Goal: Task Accomplishment & Management: Use online tool/utility

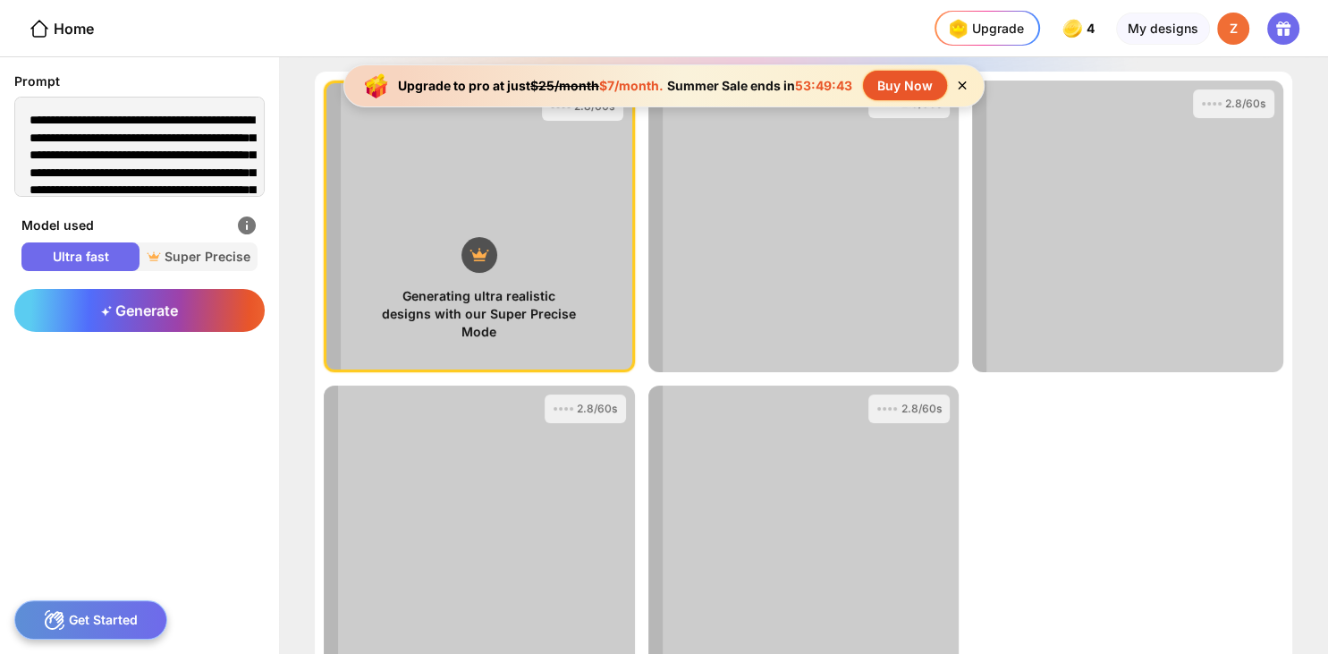
click at [968, 86] on icon at bounding box center [961, 85] width 15 height 15
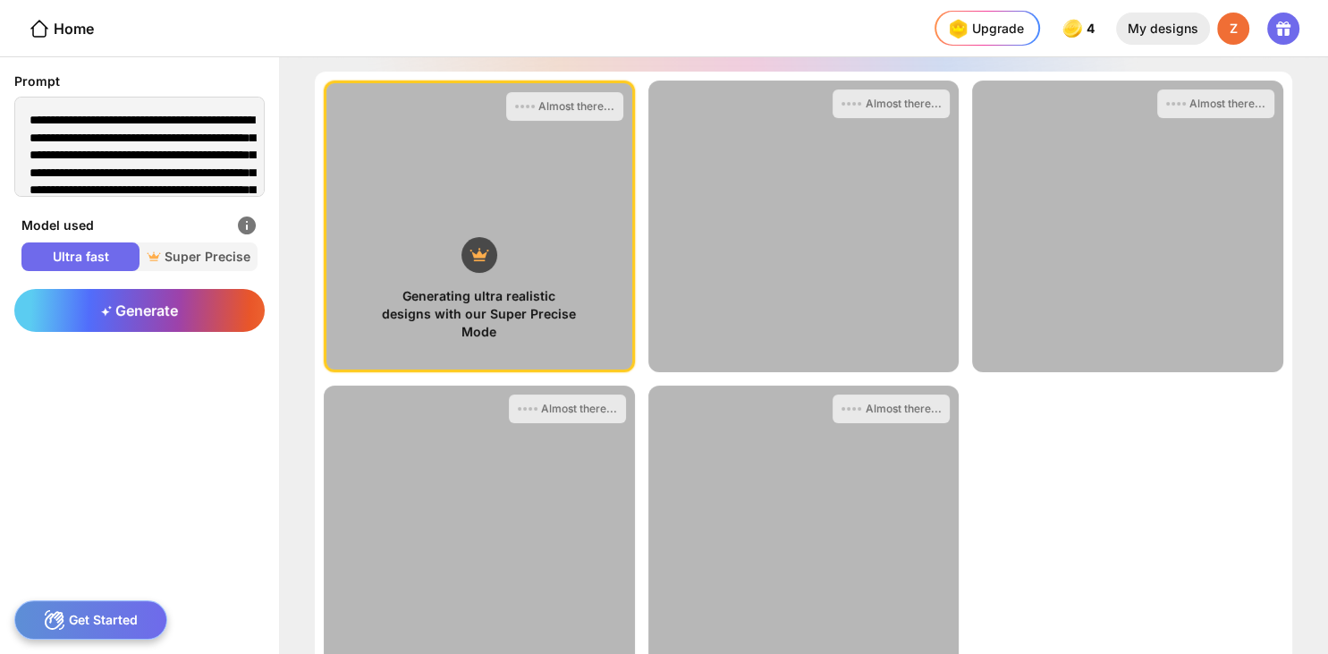
click at [1191, 34] on div "My designs" at bounding box center [1163, 29] width 94 height 32
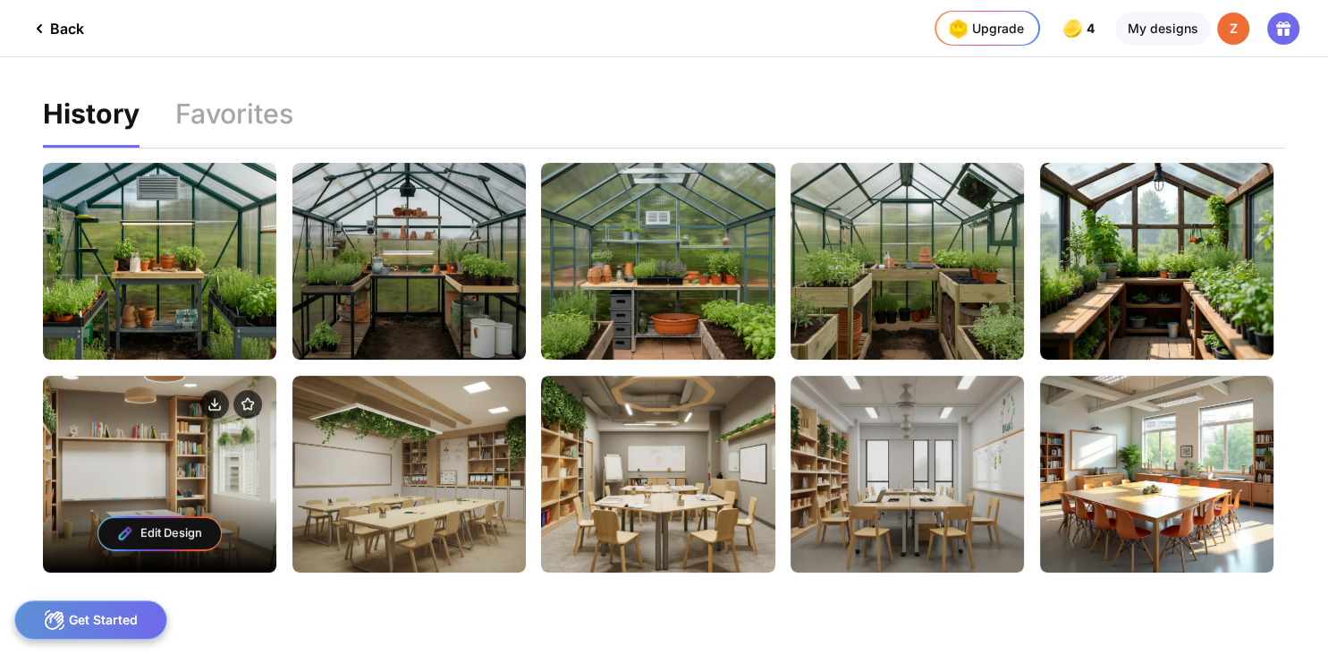
click at [207, 465] on div "Edit Design" at bounding box center [159, 474] width 233 height 197
click at [163, 533] on div "Edit Design" at bounding box center [159, 534] width 122 height 32
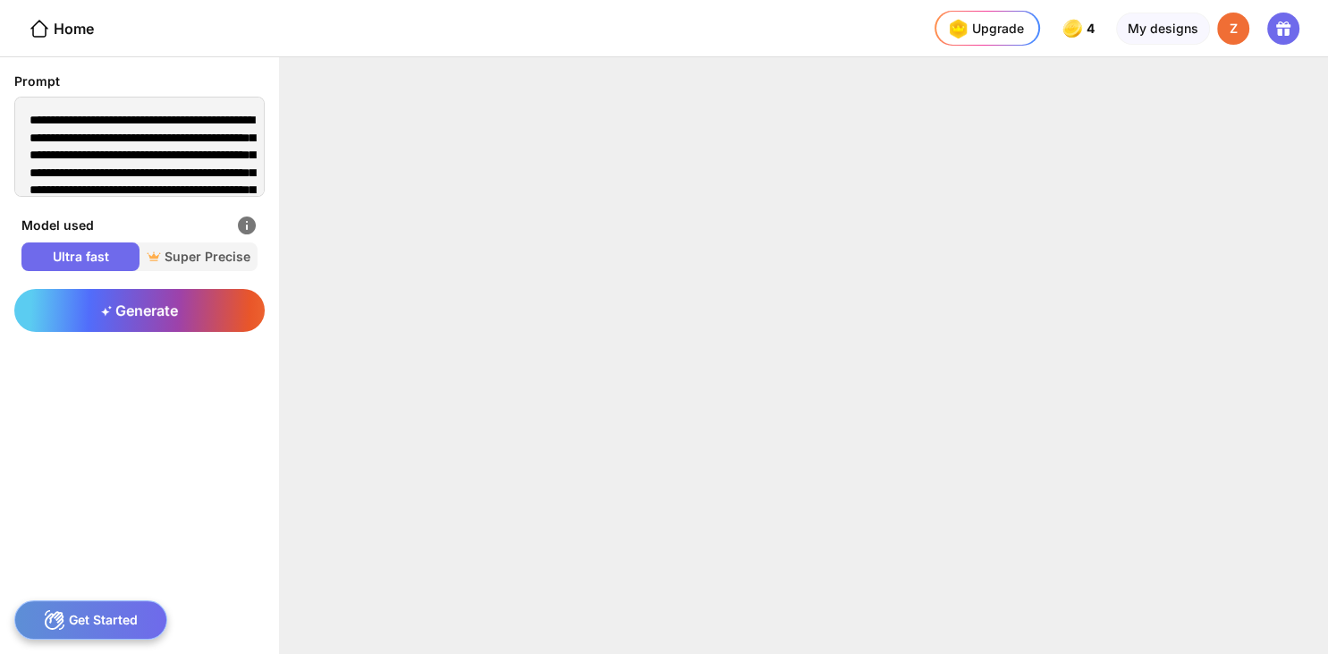
type textarea "**********"
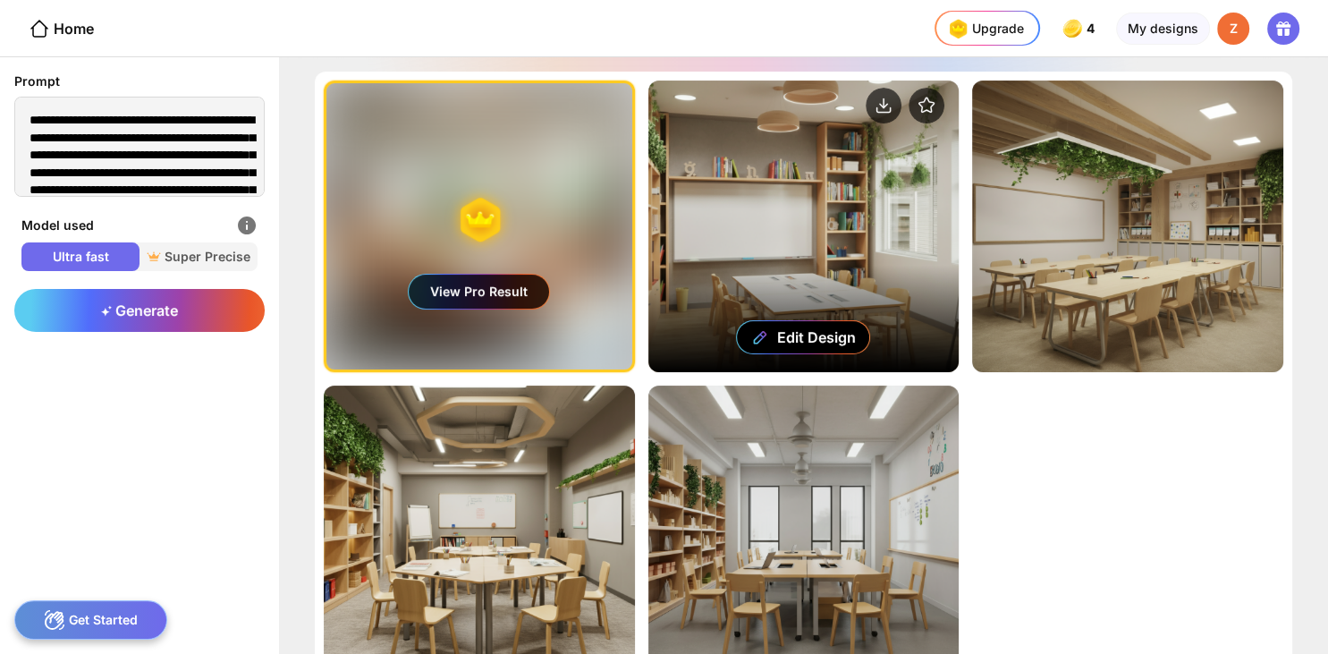
click at [819, 276] on div "Edit Design" at bounding box center [803, 226] width 311 height 292
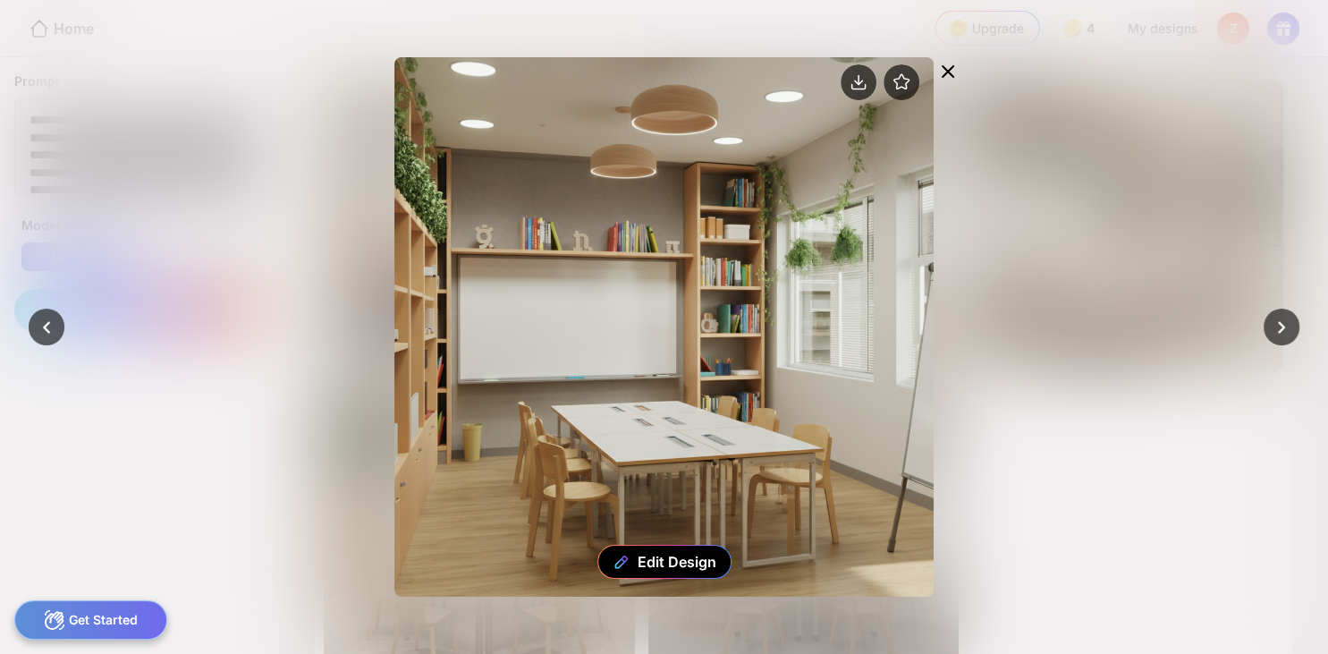
click at [952, 72] on icon at bounding box center [947, 71] width 21 height 21
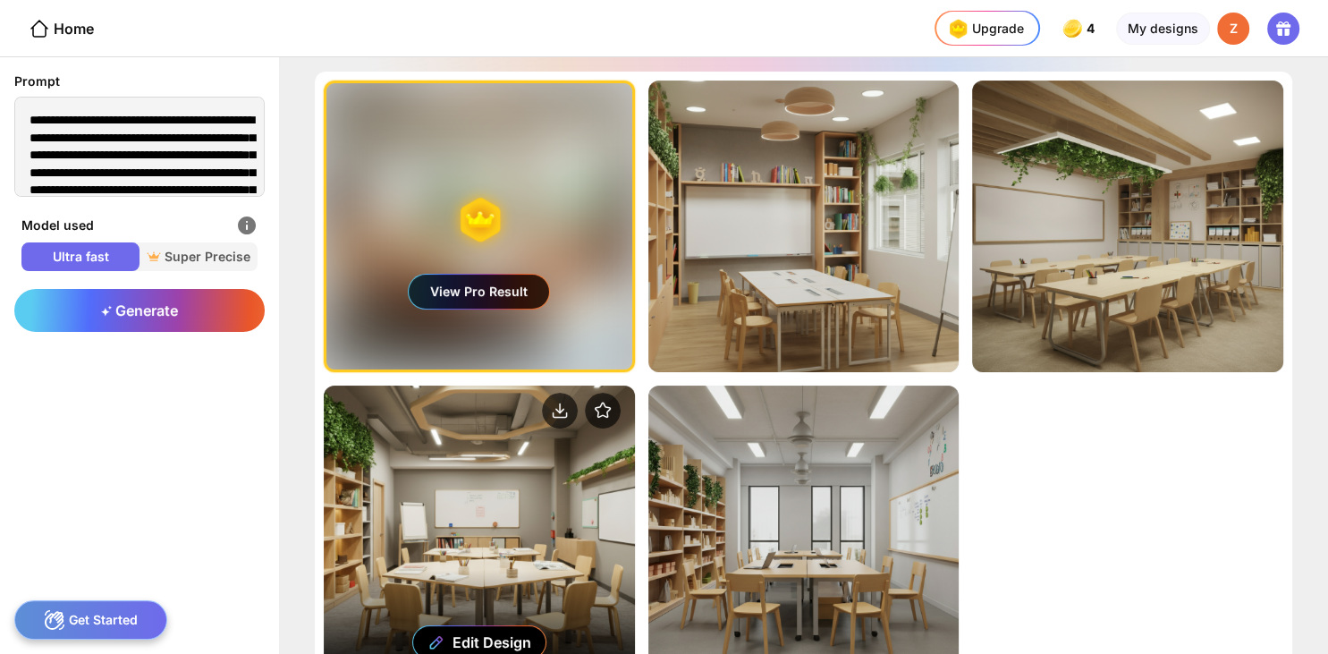
click at [528, 488] on div "Edit Design" at bounding box center [479, 531] width 311 height 292
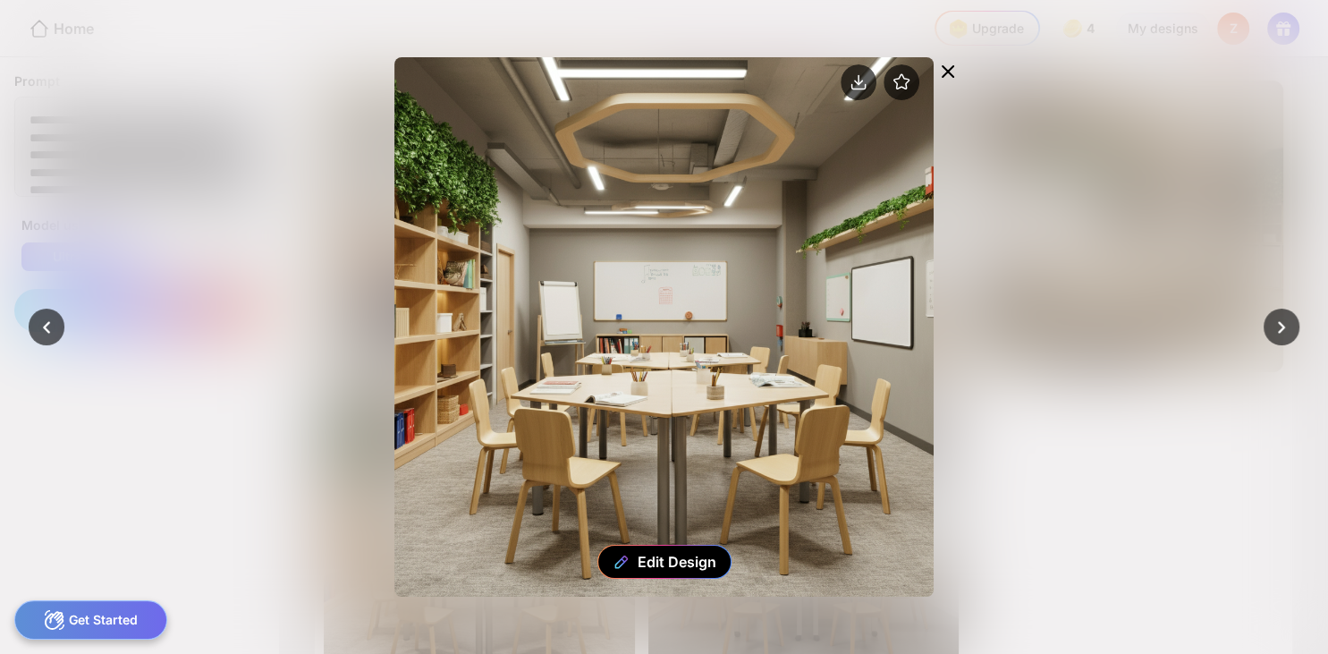
click at [957, 73] on icon at bounding box center [947, 71] width 21 height 21
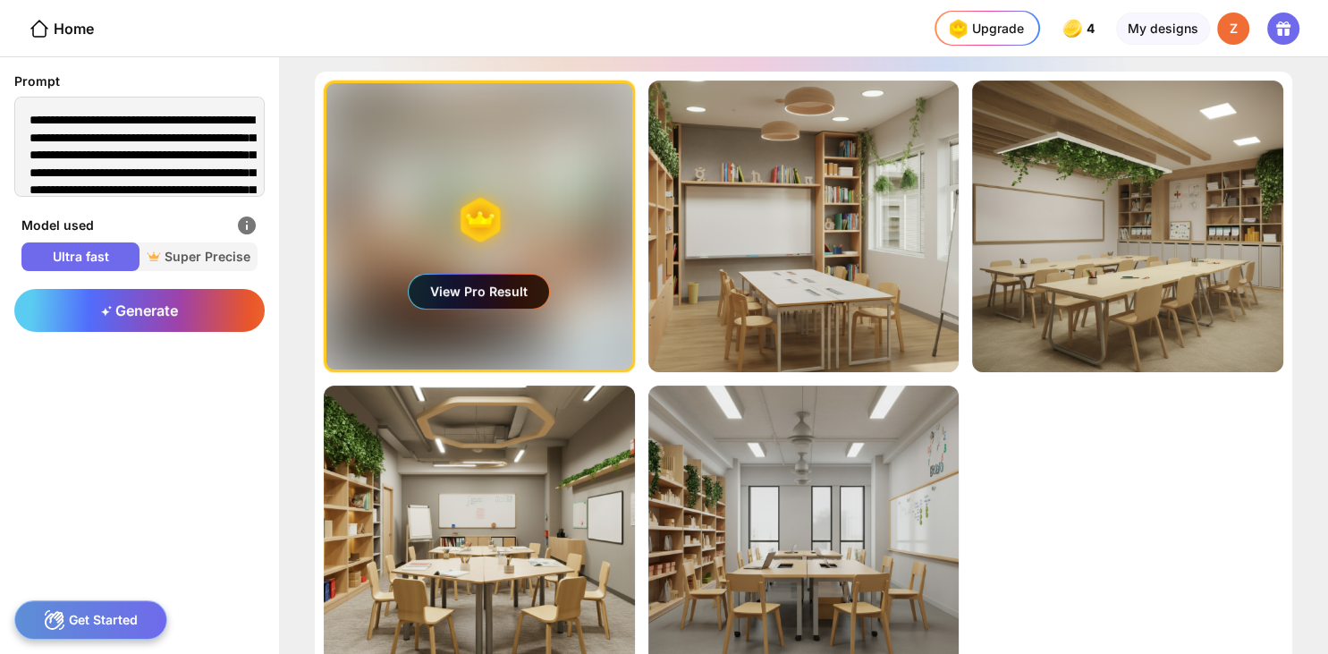
click at [1314, 225] on div "Generating ultra realistic designs with our Super Precise Mode View Pro Result …" at bounding box center [803, 355] width 1049 height 596
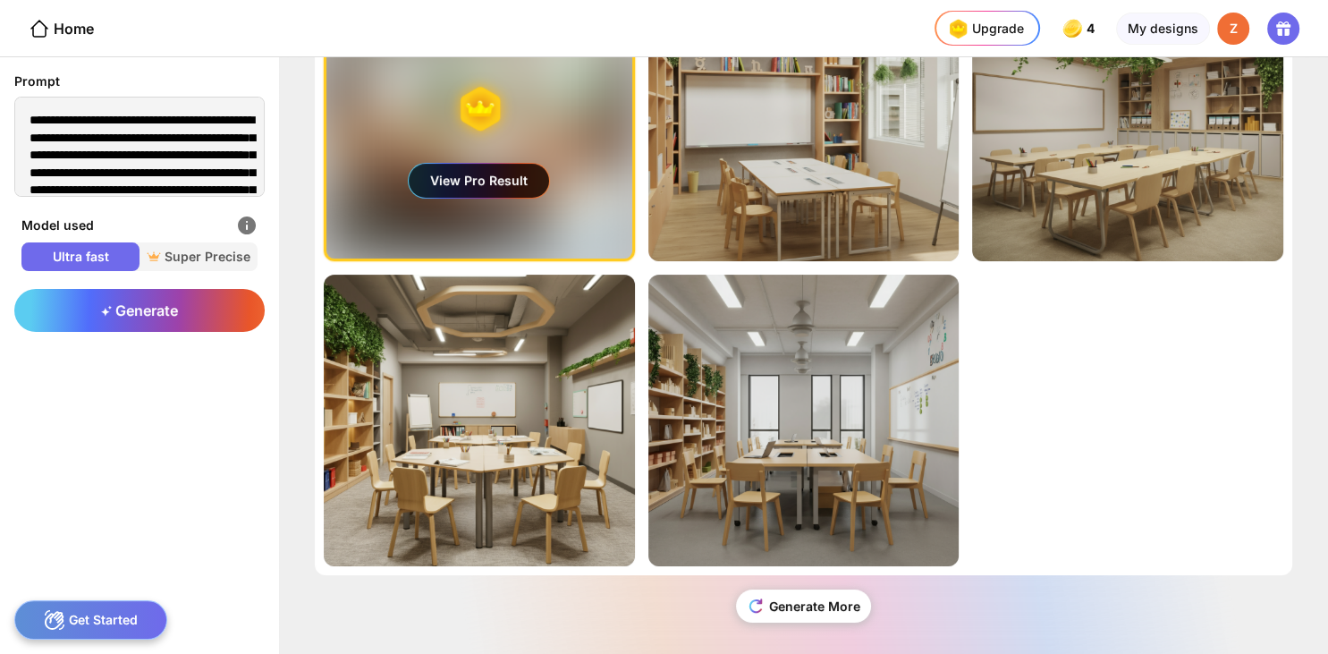
scroll to position [122, 0]
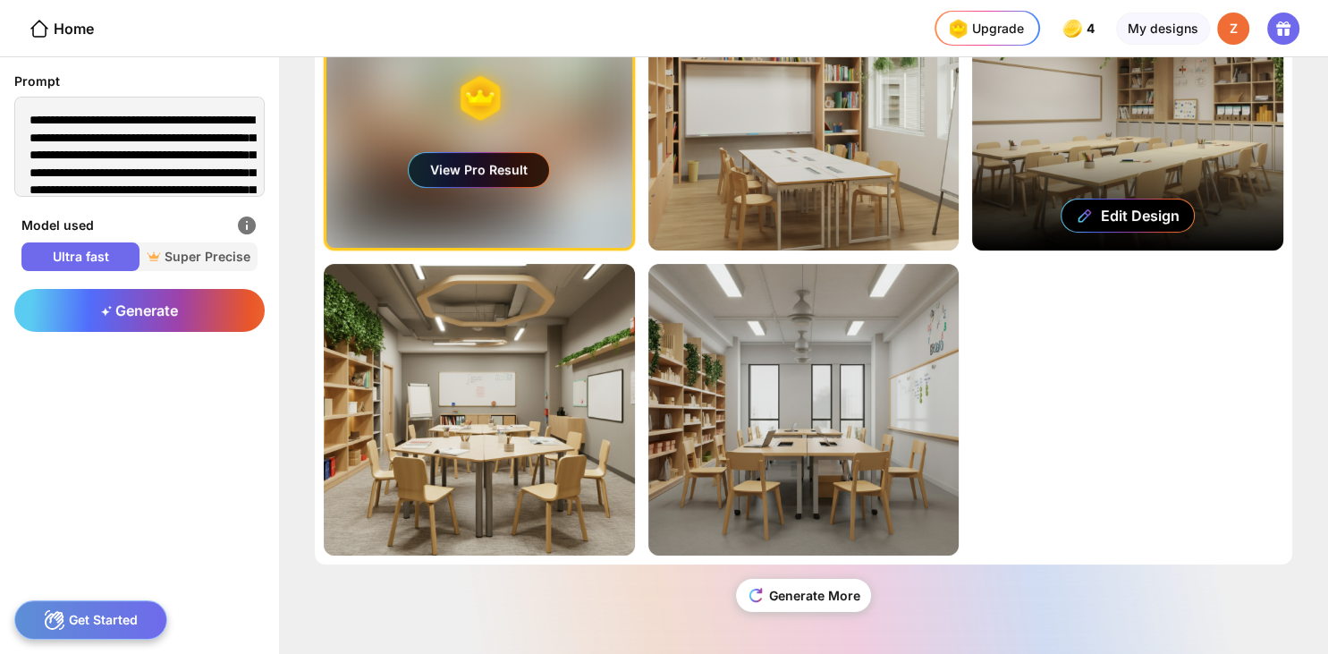
click at [1081, 139] on div "Edit Design" at bounding box center [1127, 105] width 311 height 292
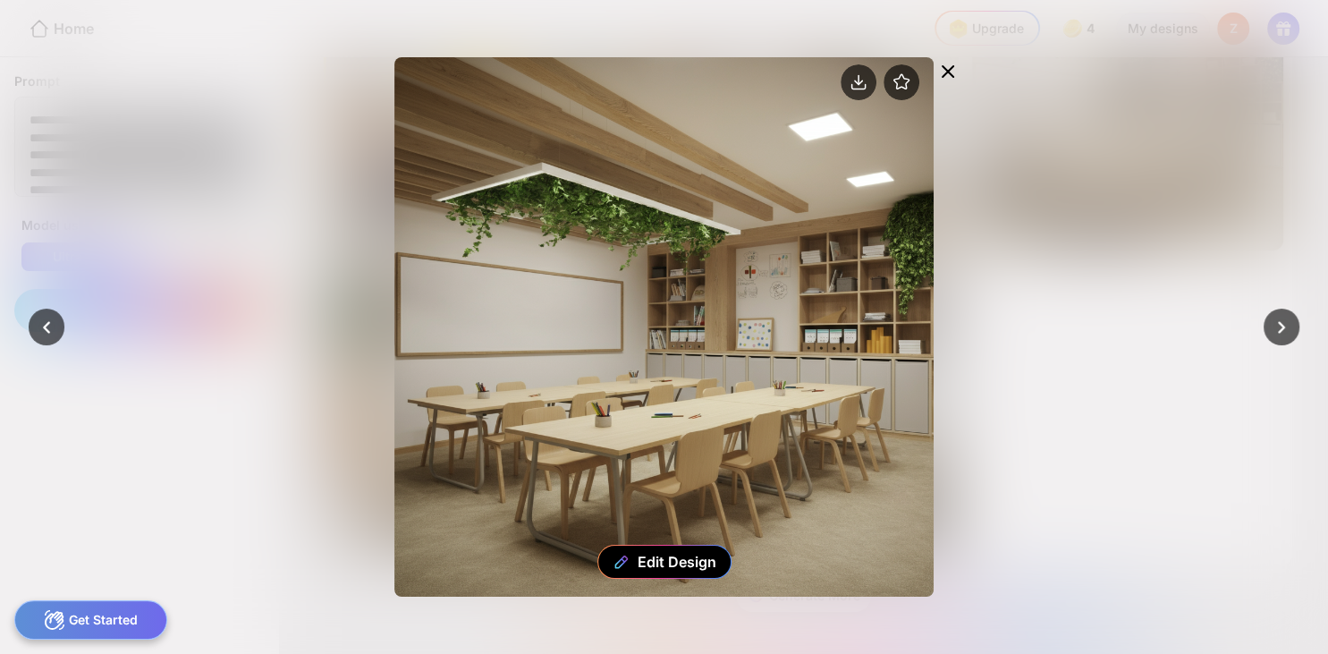
click at [950, 66] on icon at bounding box center [947, 71] width 21 height 21
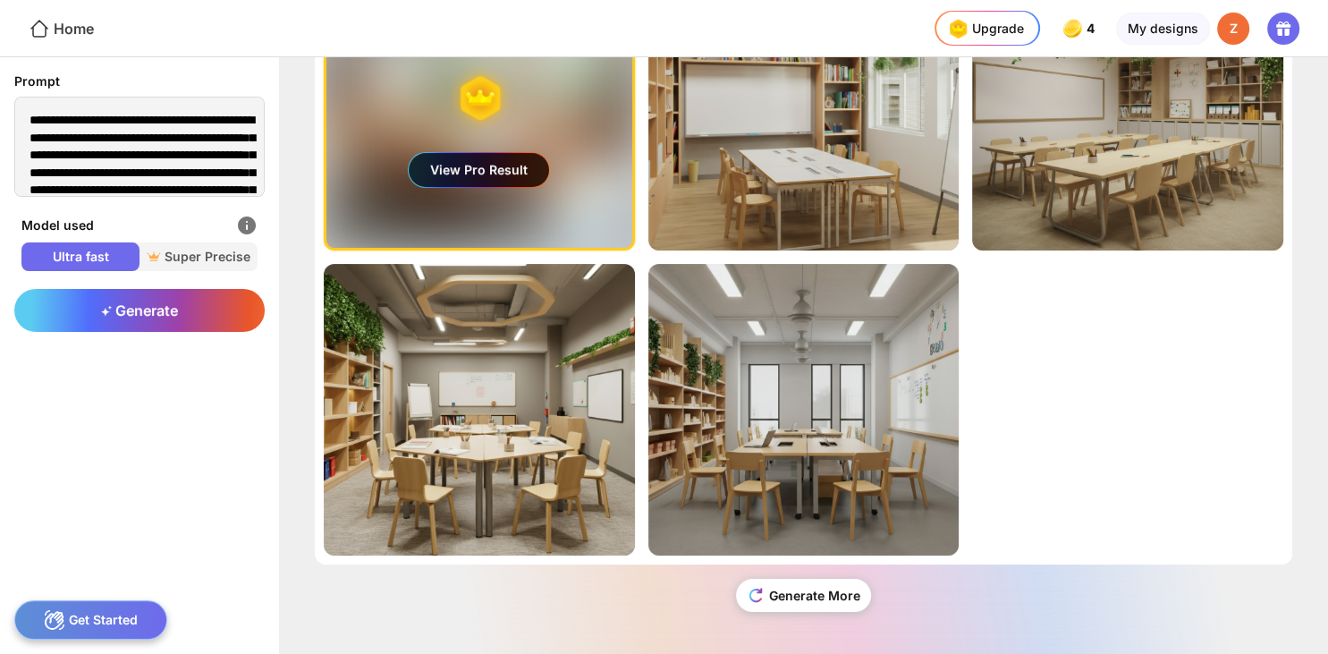
click at [54, 38] on div "Home" at bounding box center [61, 28] width 65 height 21
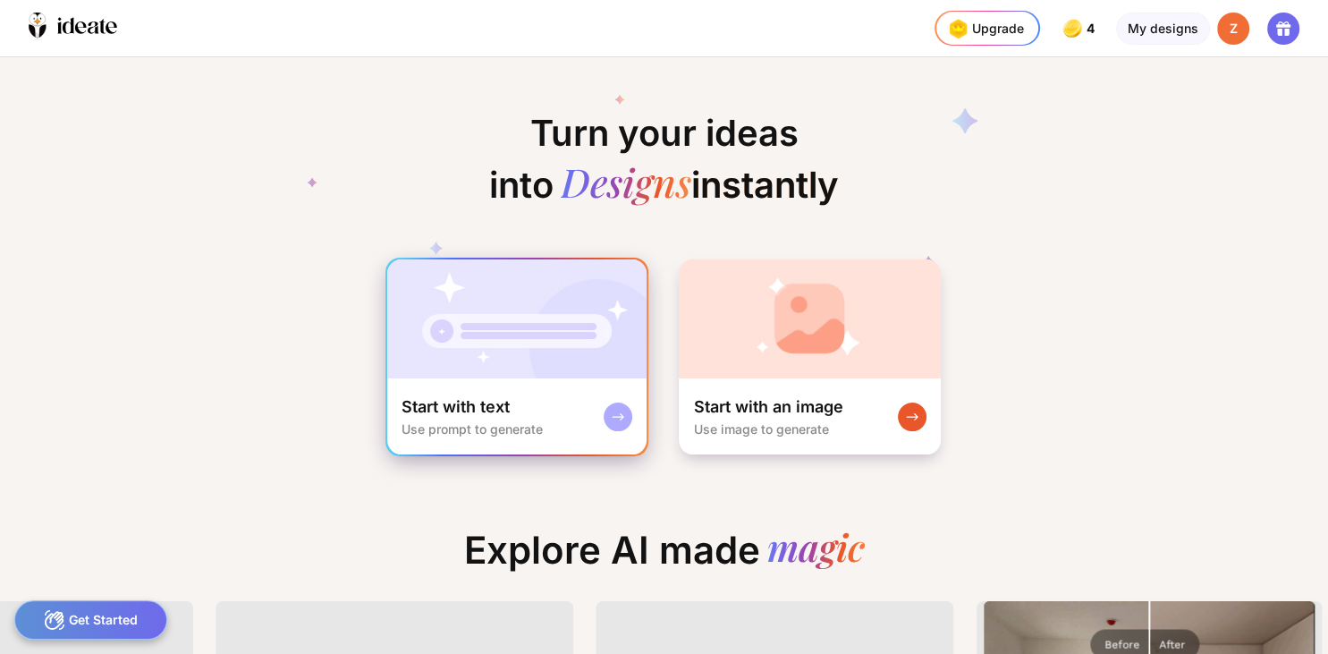
click at [493, 338] on img at bounding box center [516, 318] width 259 height 119
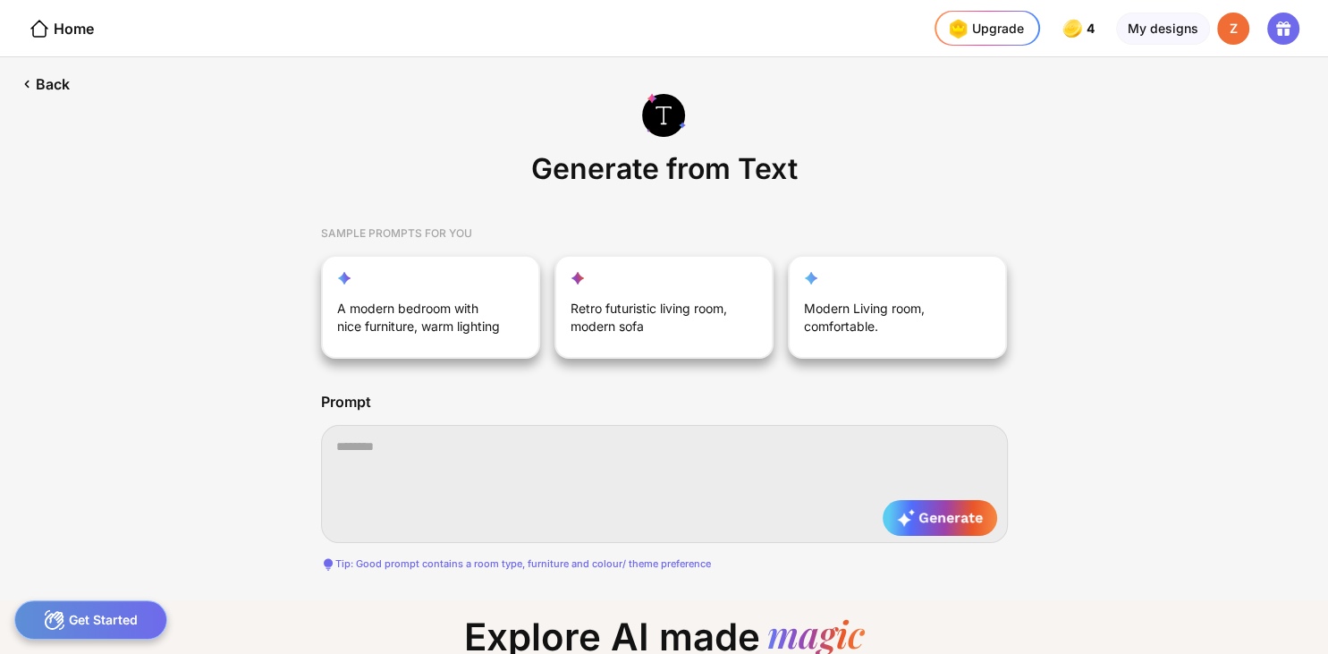
scroll to position [0, 7]
click at [450, 443] on textarea at bounding box center [664, 484] width 687 height 118
paste textarea "**********"
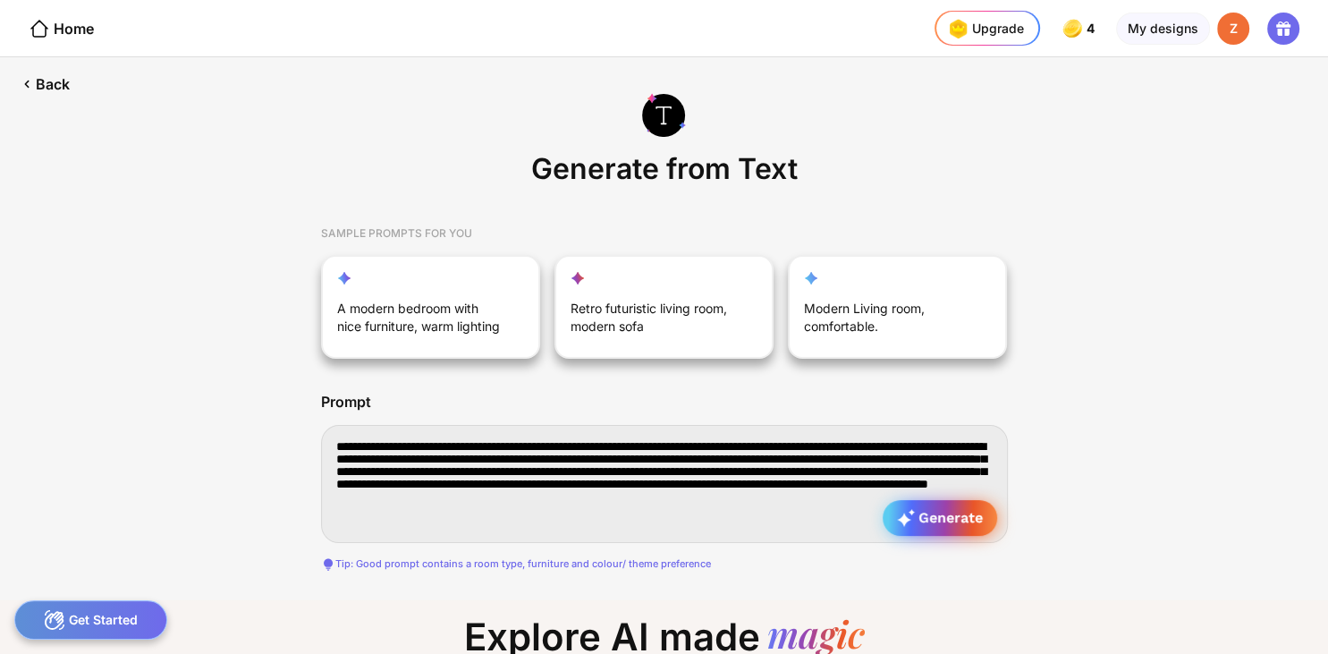
type textarea "**********"
click at [917, 520] on span "Generate" at bounding box center [940, 518] width 86 height 18
click at [917, 520] on textarea "**********" at bounding box center [664, 484] width 687 height 118
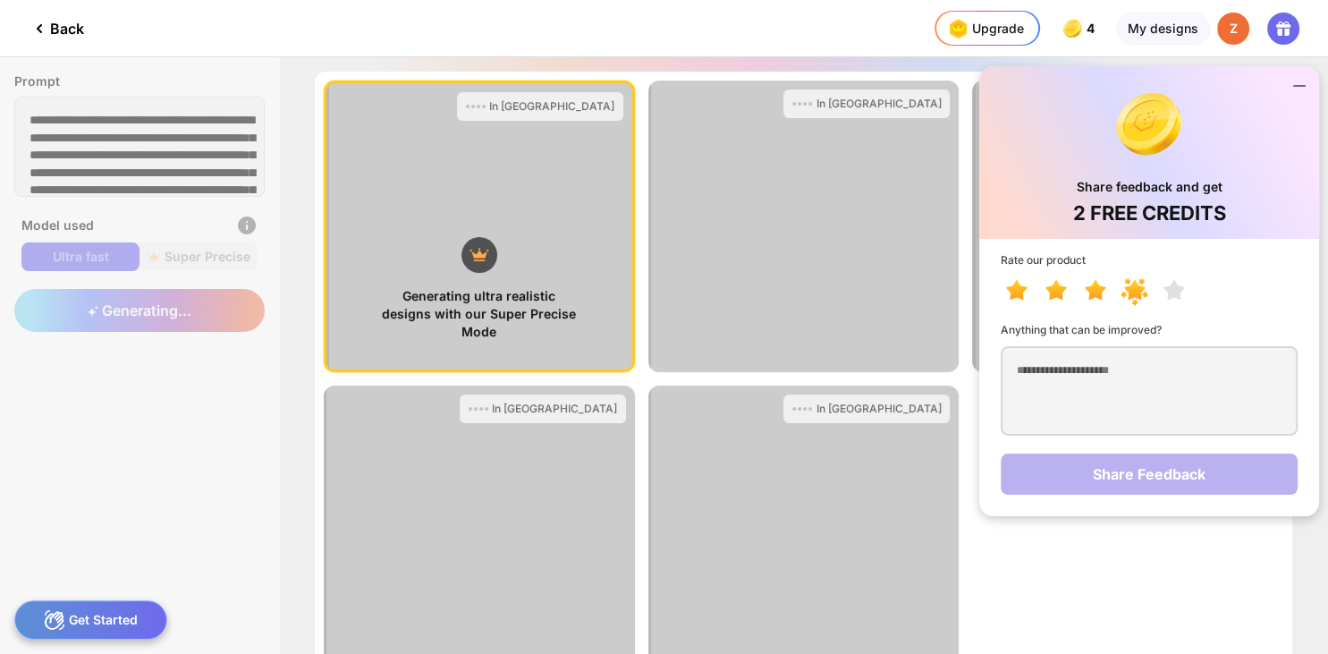
click at [1123, 296] on icon at bounding box center [1123, 294] width 7 height 7
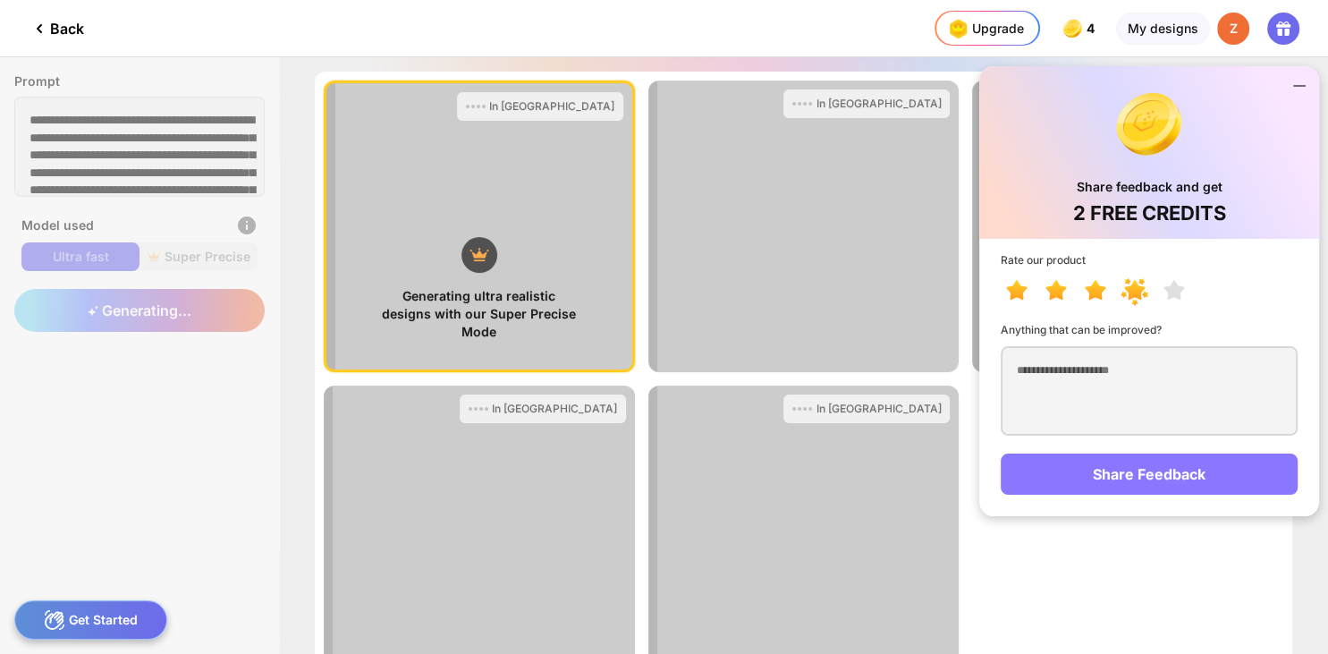
click at [1116, 471] on div "Share Feedback" at bounding box center [1149, 473] width 297 height 41
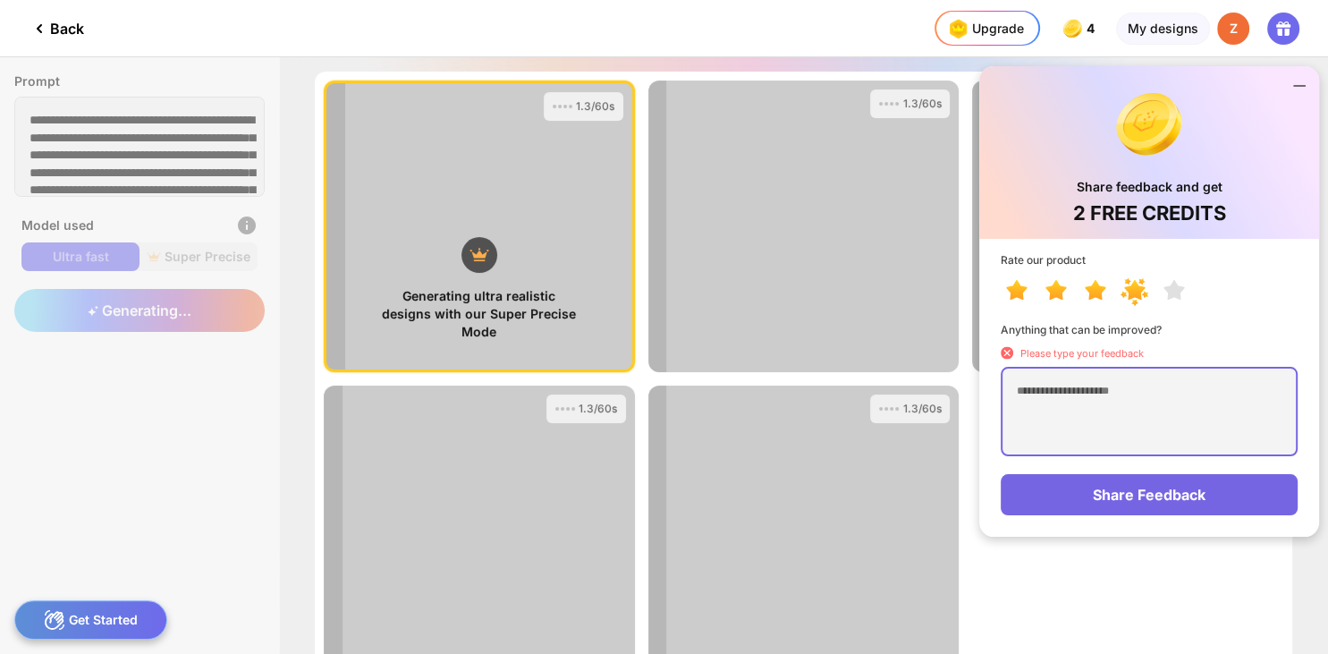
click at [1064, 393] on textarea at bounding box center [1149, 411] width 297 height 89
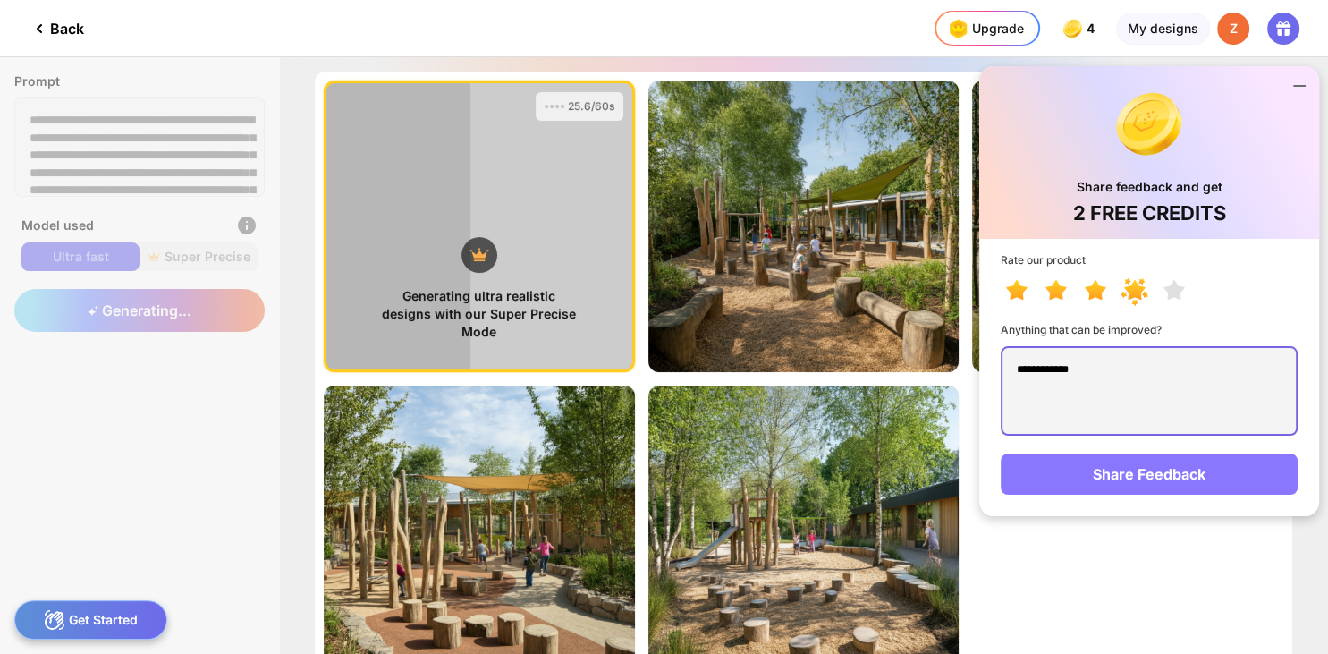
type textarea "**********"
click at [1204, 467] on div "Share Feedback" at bounding box center [1149, 473] width 297 height 41
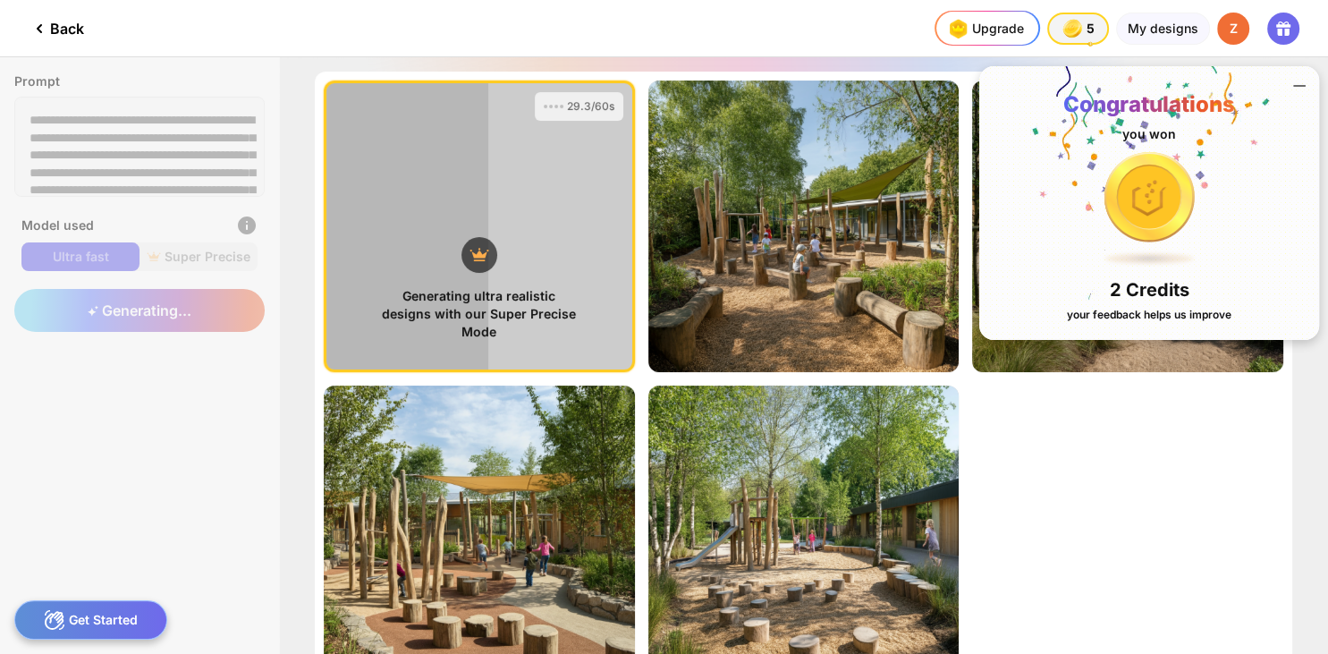
click at [1298, 88] on icon at bounding box center [1299, 85] width 21 height 21
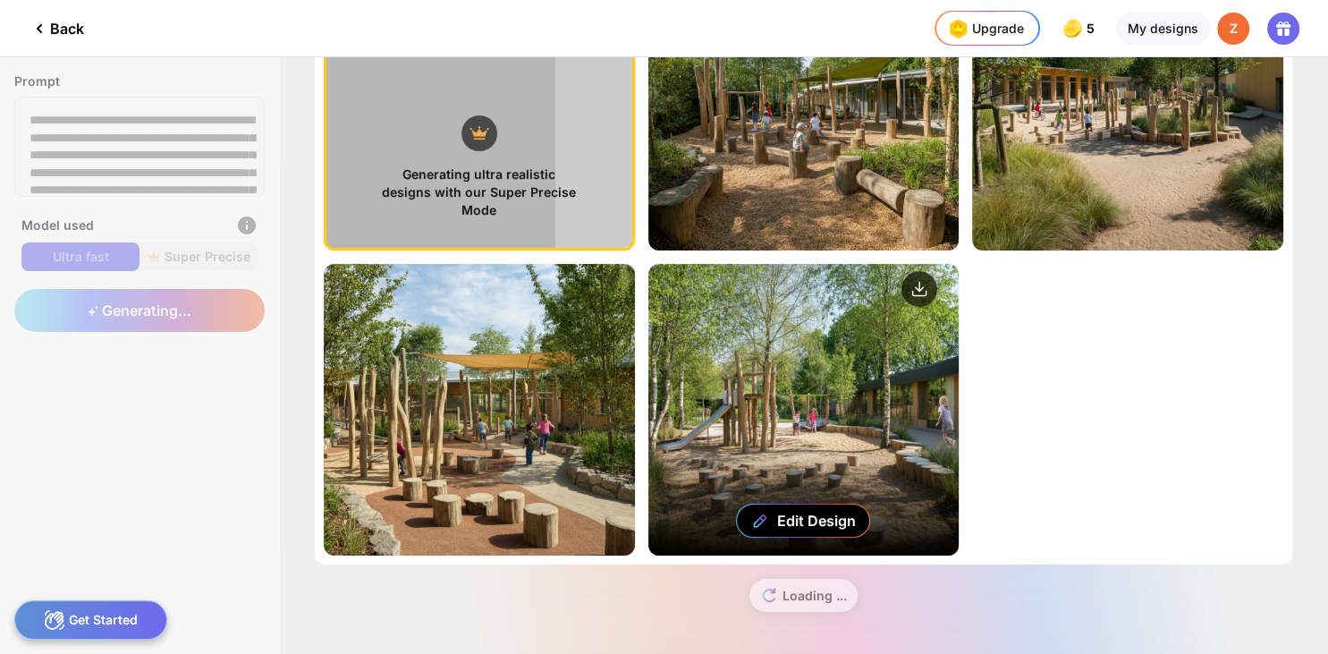
click at [869, 387] on div "Edit Design" at bounding box center [803, 410] width 311 height 292
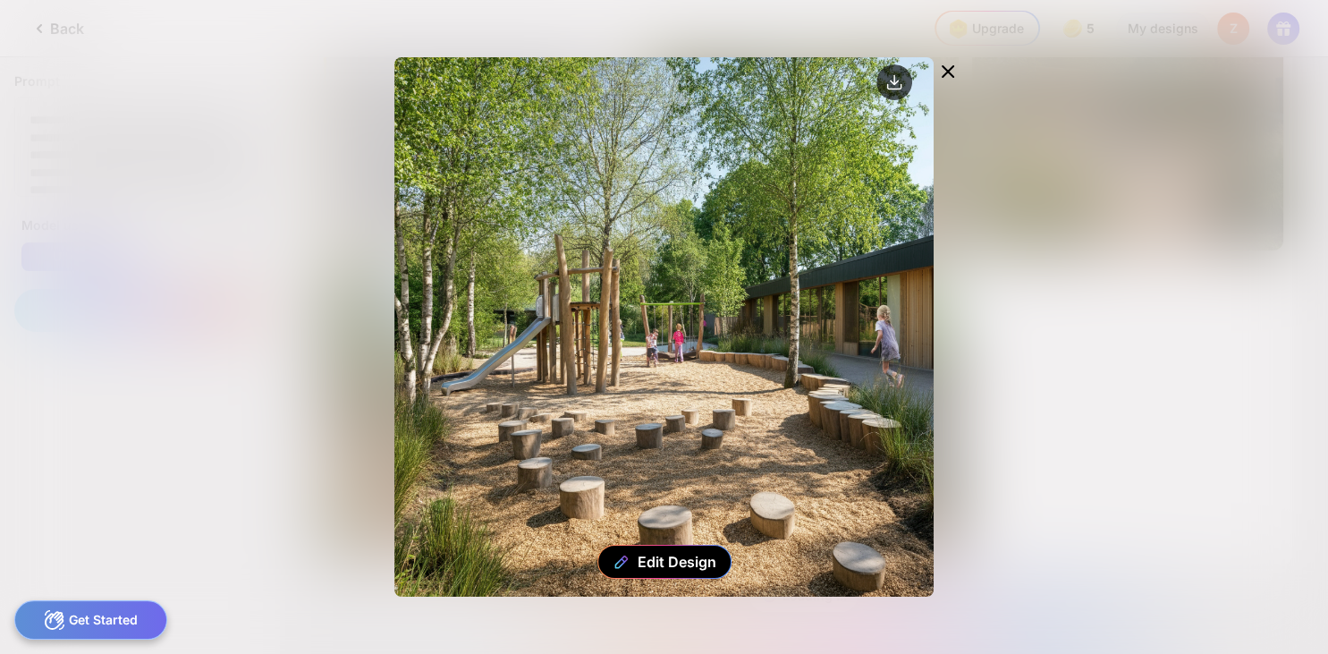
click at [947, 71] on icon at bounding box center [948, 71] width 11 height 11
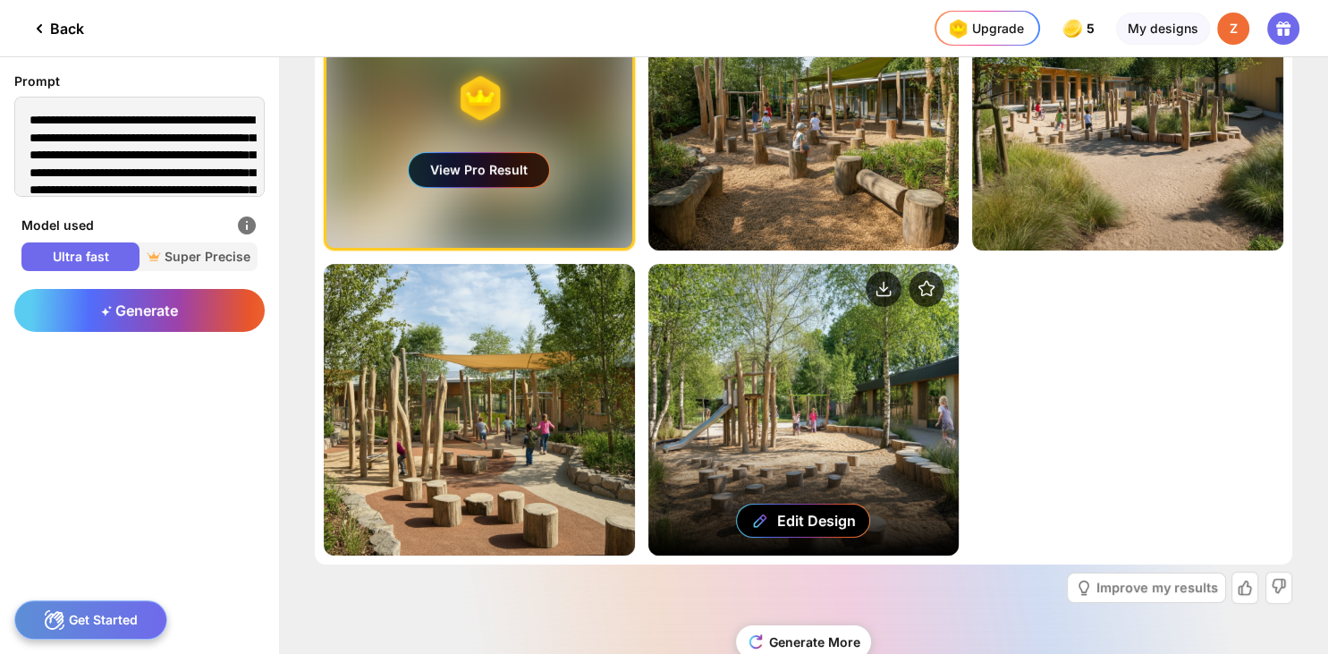
click at [885, 355] on div "Edit Design" at bounding box center [803, 410] width 311 height 292
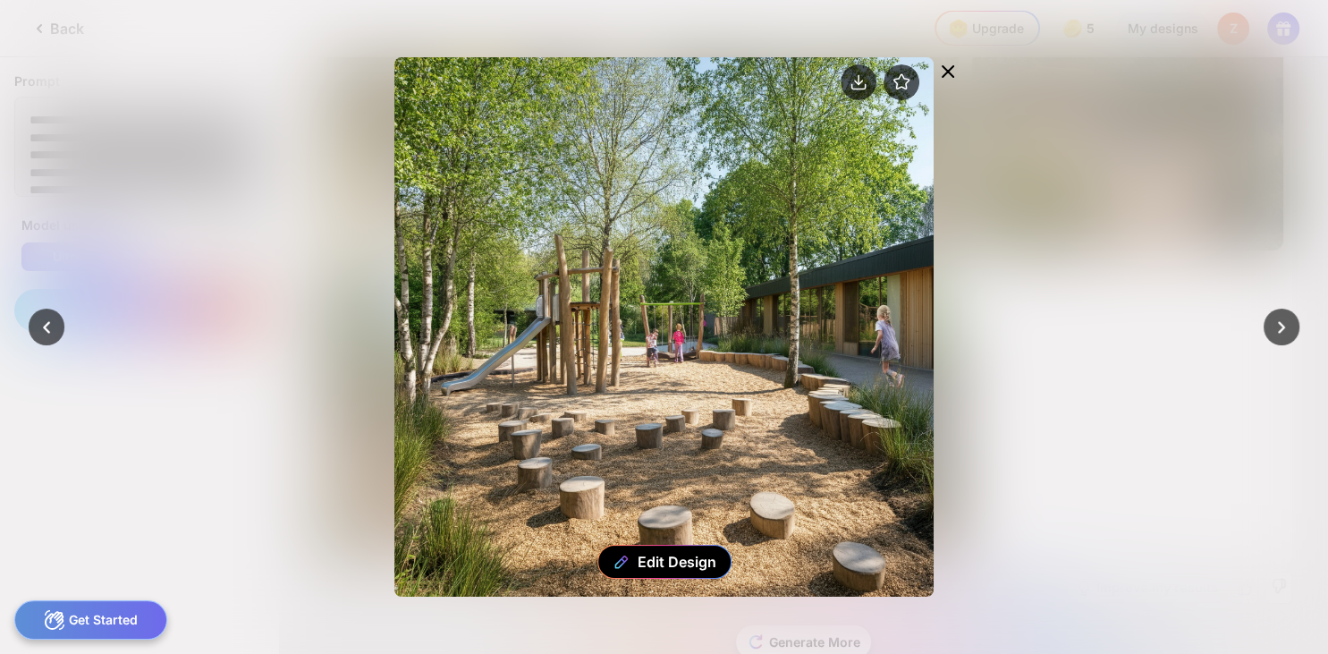
click at [950, 70] on icon at bounding box center [948, 71] width 11 height 11
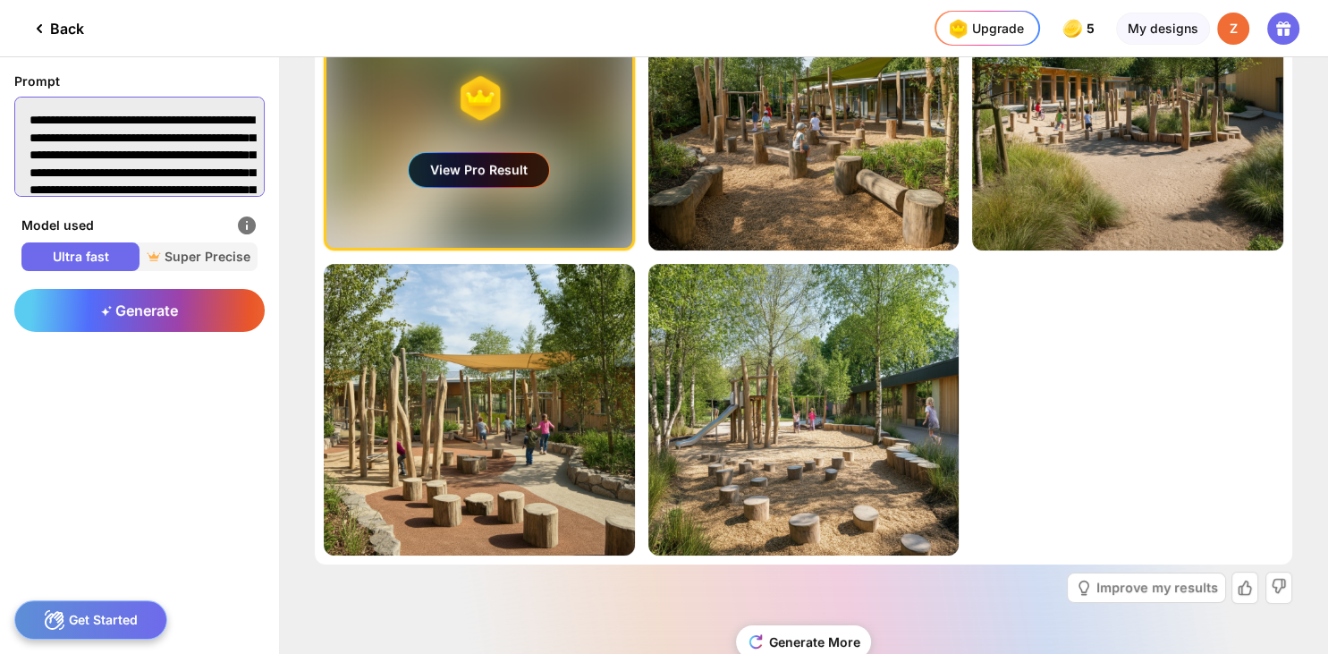
click at [209, 177] on textarea "**********" at bounding box center [139, 147] width 250 height 100
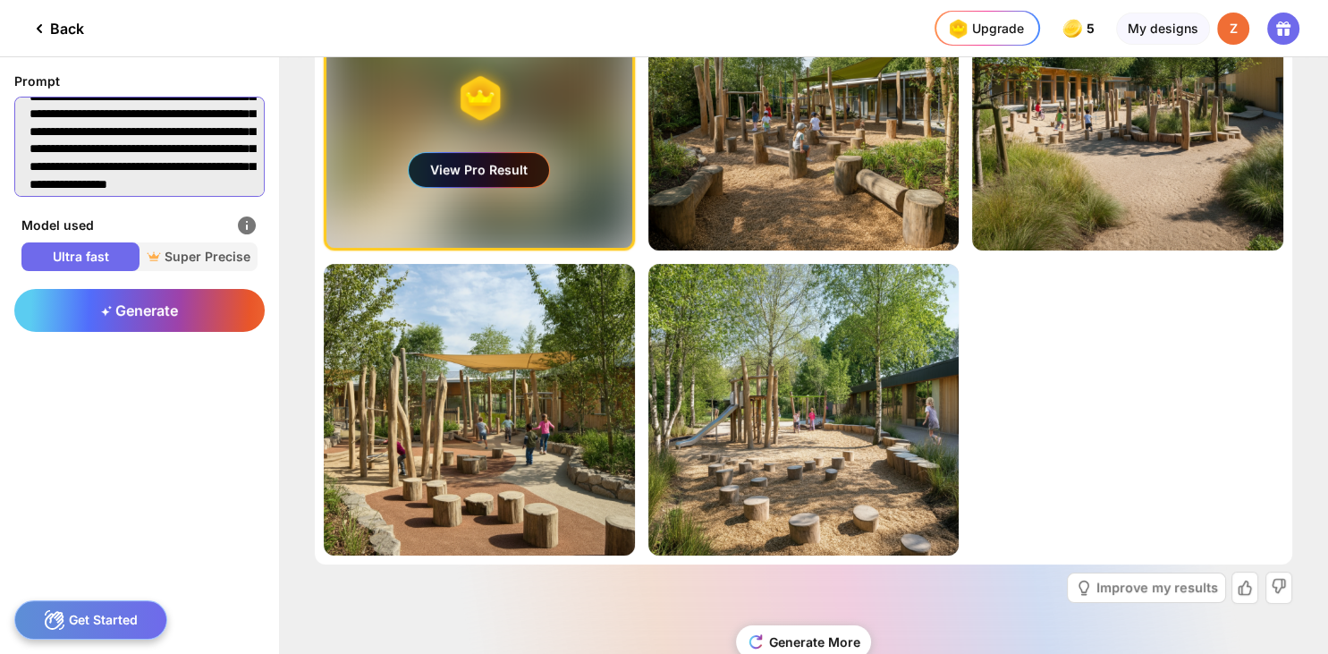
scroll to position [245, 0]
drag, startPoint x: 30, startPoint y: 115, endPoint x: 284, endPoint y: 220, distance: 275.5
click at [265, 197] on textarea "**********" at bounding box center [139, 147] width 250 height 100
paste textarea "**********"
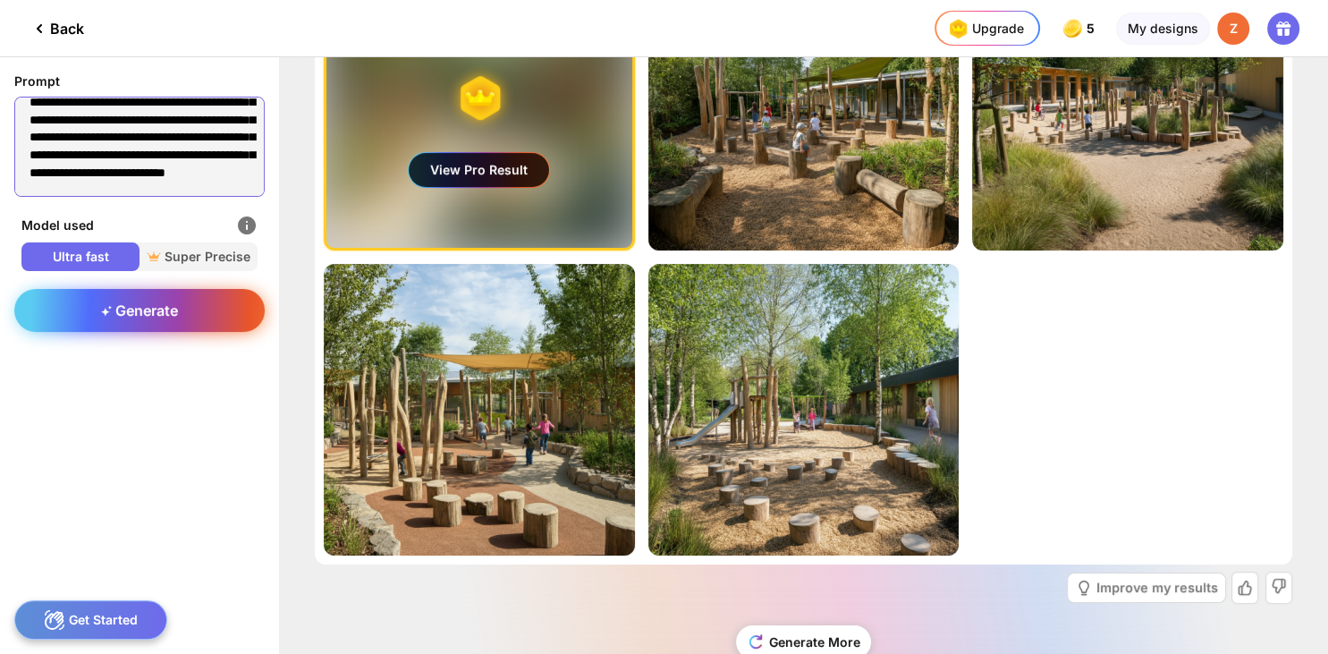
type textarea "**********"
click at [206, 316] on div "Generate" at bounding box center [139, 310] width 250 height 43
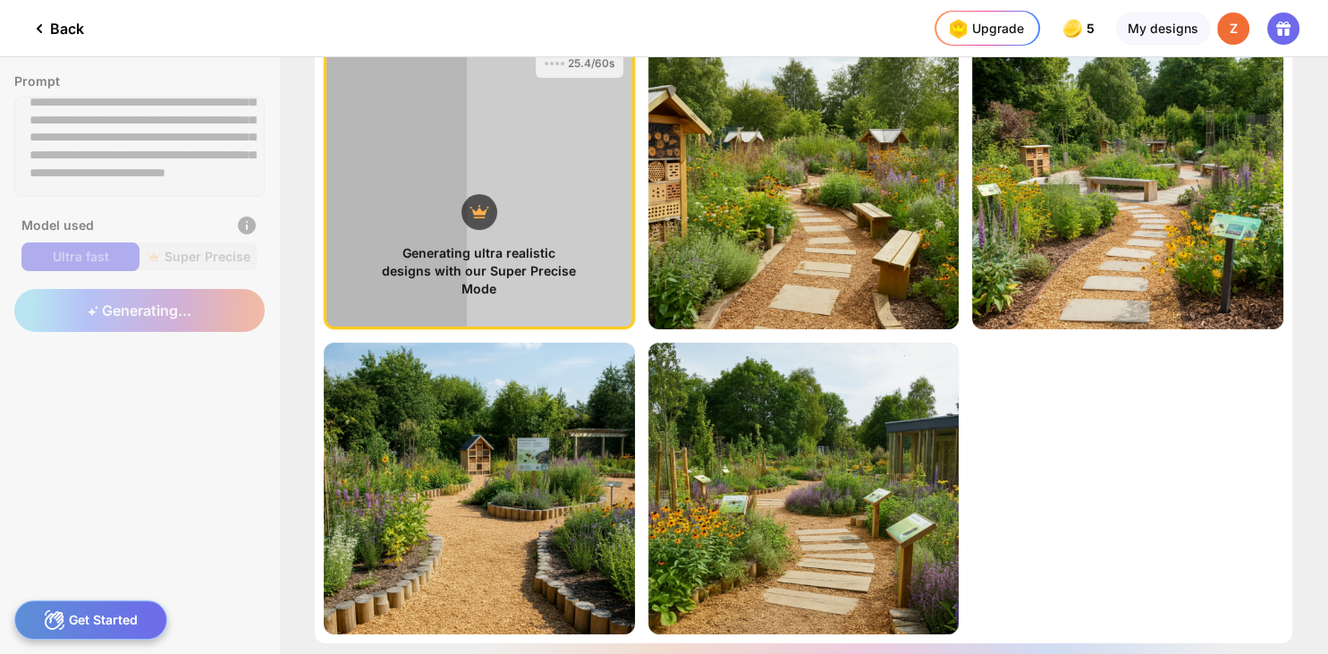
scroll to position [49, 0]
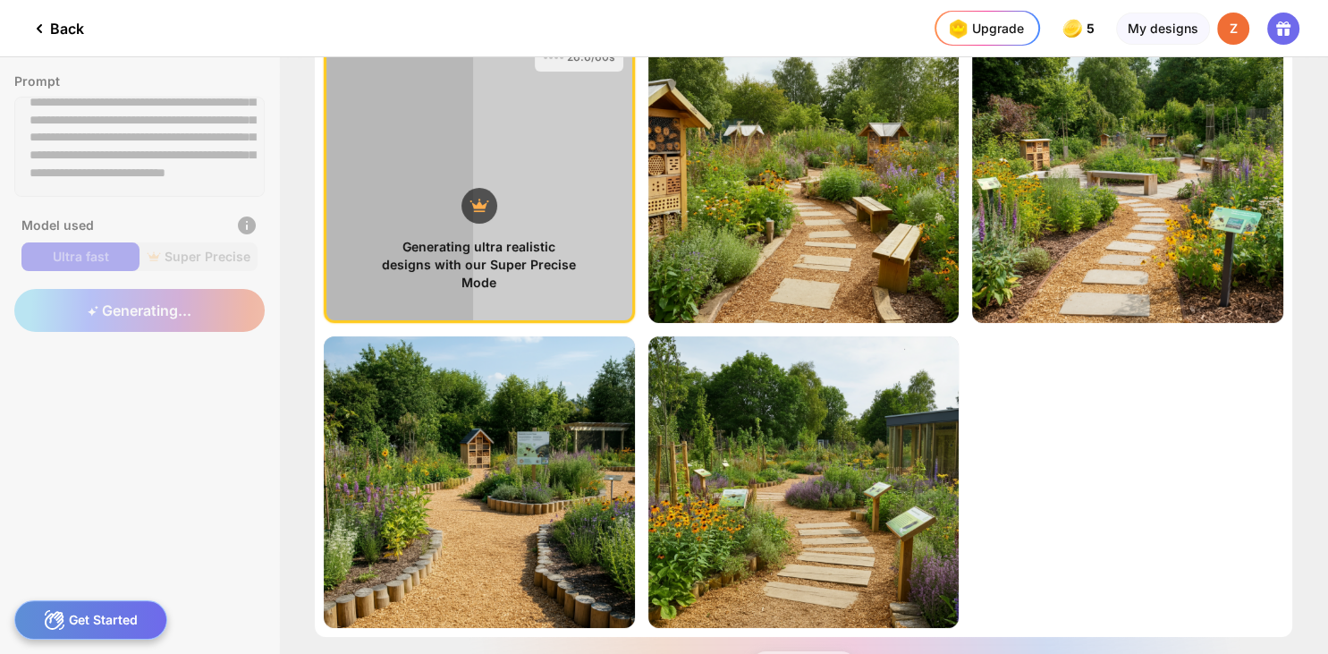
click at [1315, 192] on div "Generating ultra realistic designs with our Super Precise Mode 26.6/60s View Pr…" at bounding box center [803, 355] width 1049 height 596
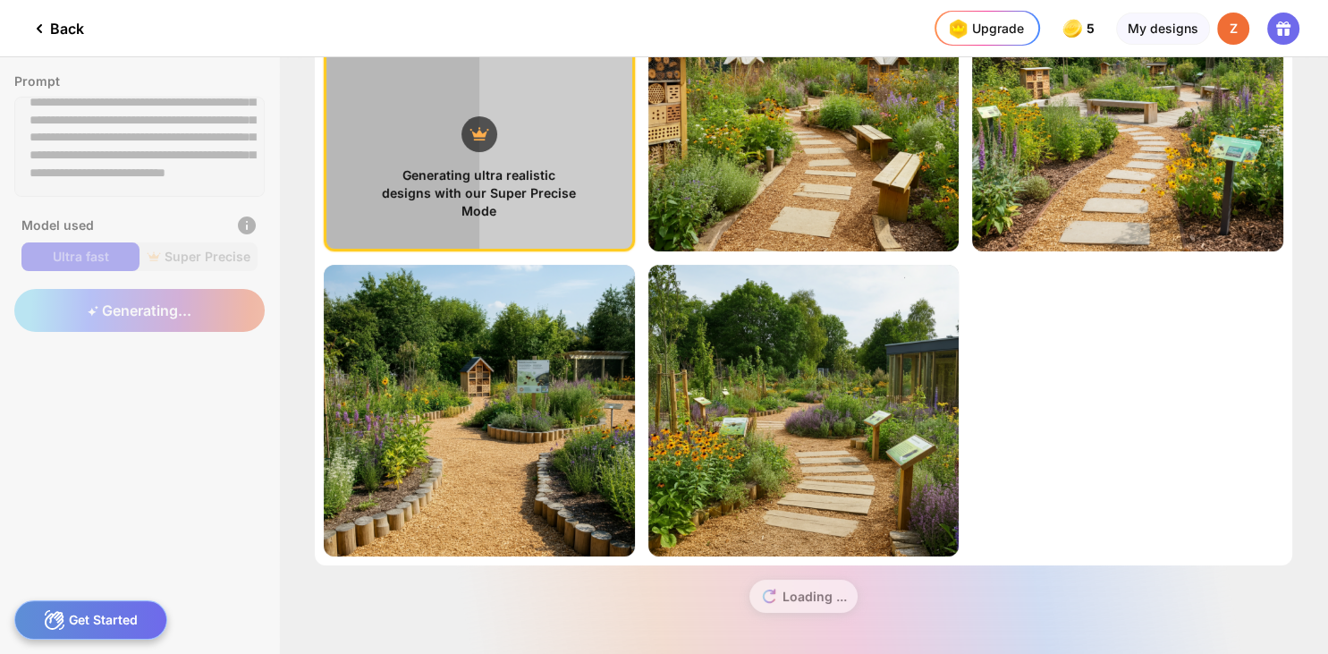
scroll to position [122, 0]
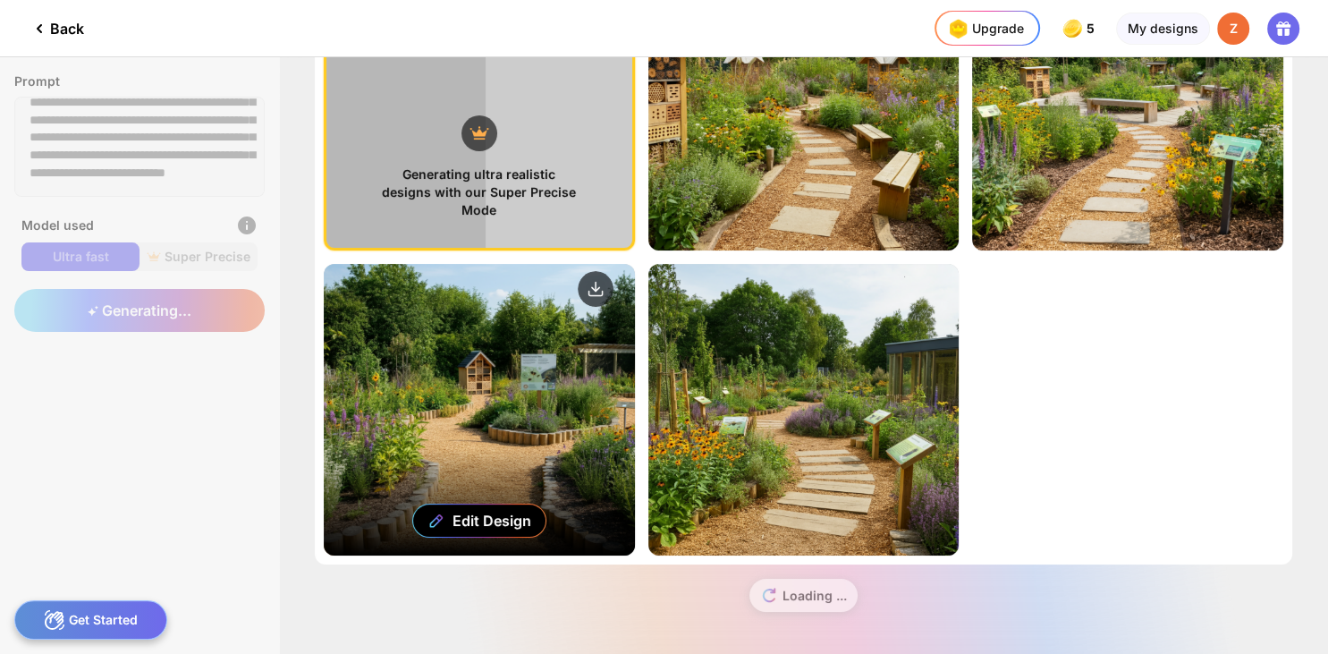
click at [541, 435] on div "Edit Design" at bounding box center [479, 410] width 311 height 292
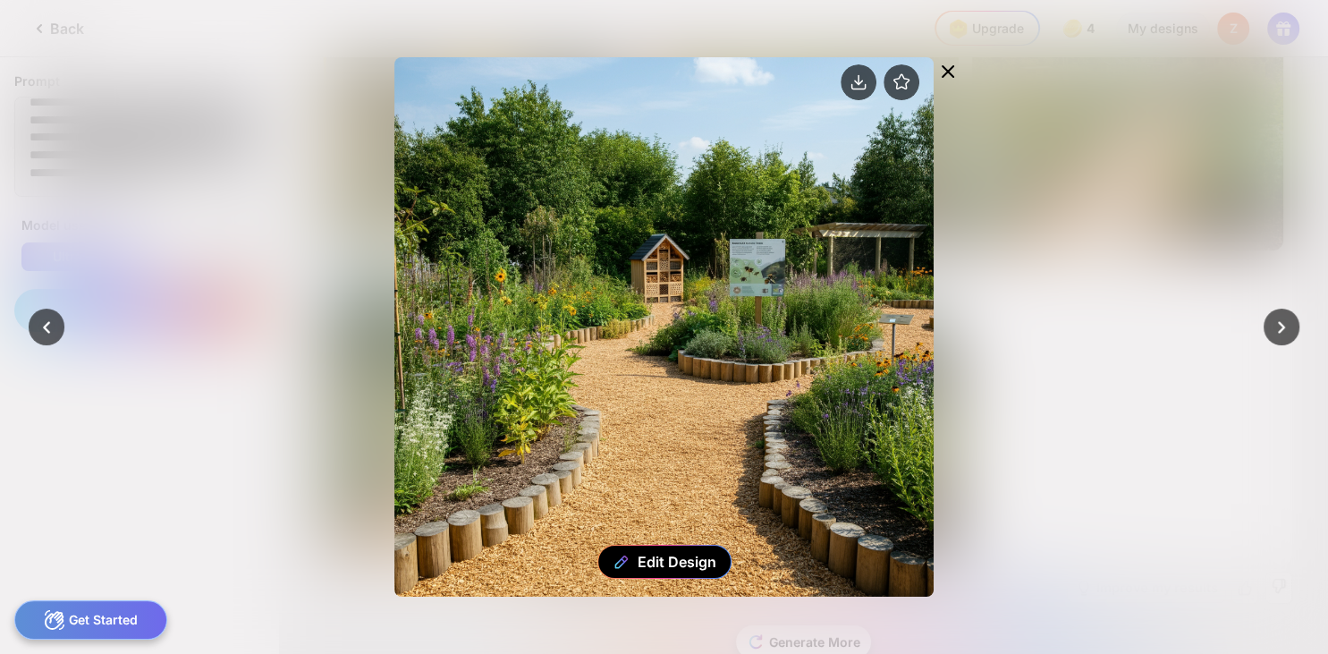
click at [953, 69] on icon at bounding box center [947, 71] width 21 height 21
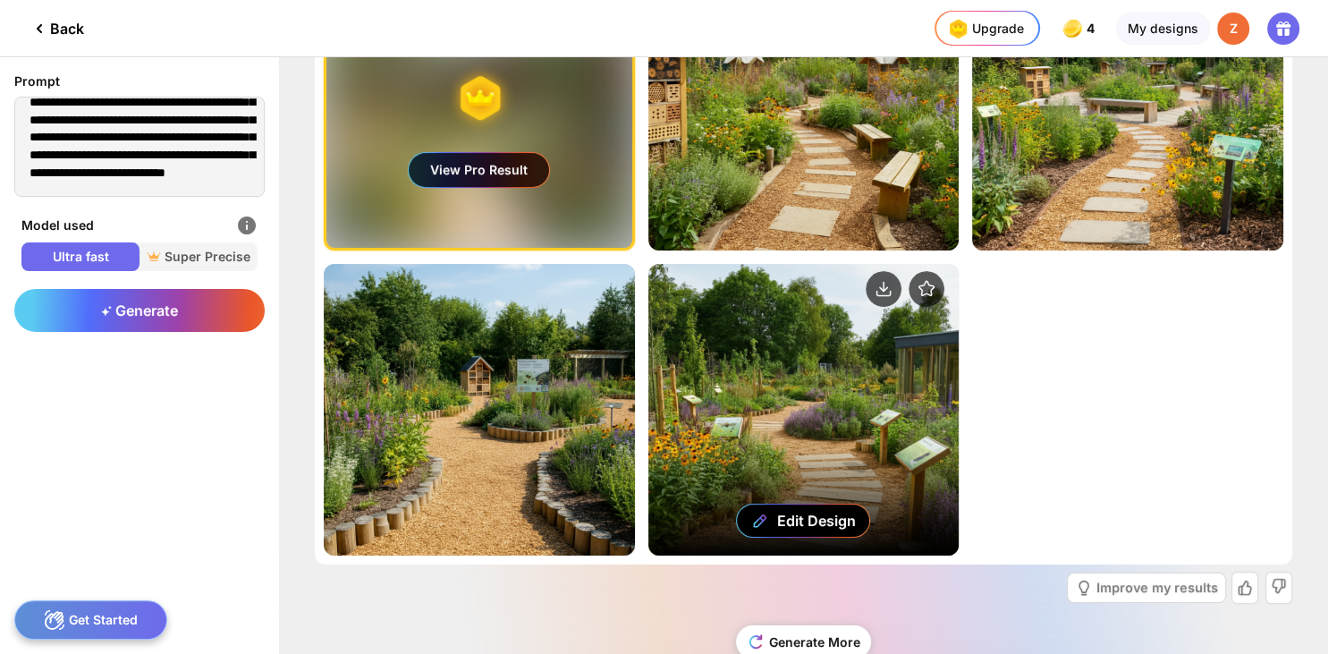
click at [866, 370] on div "Edit Design" at bounding box center [803, 410] width 311 height 292
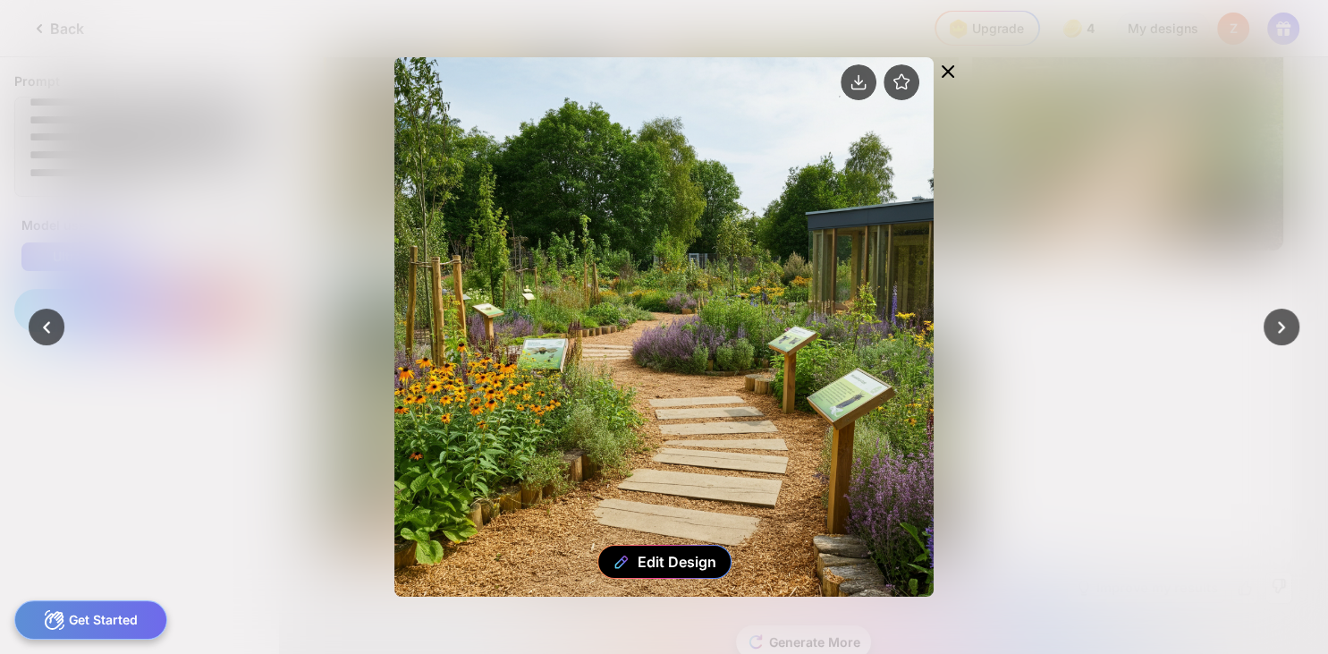
click at [949, 66] on icon at bounding box center [947, 71] width 21 height 21
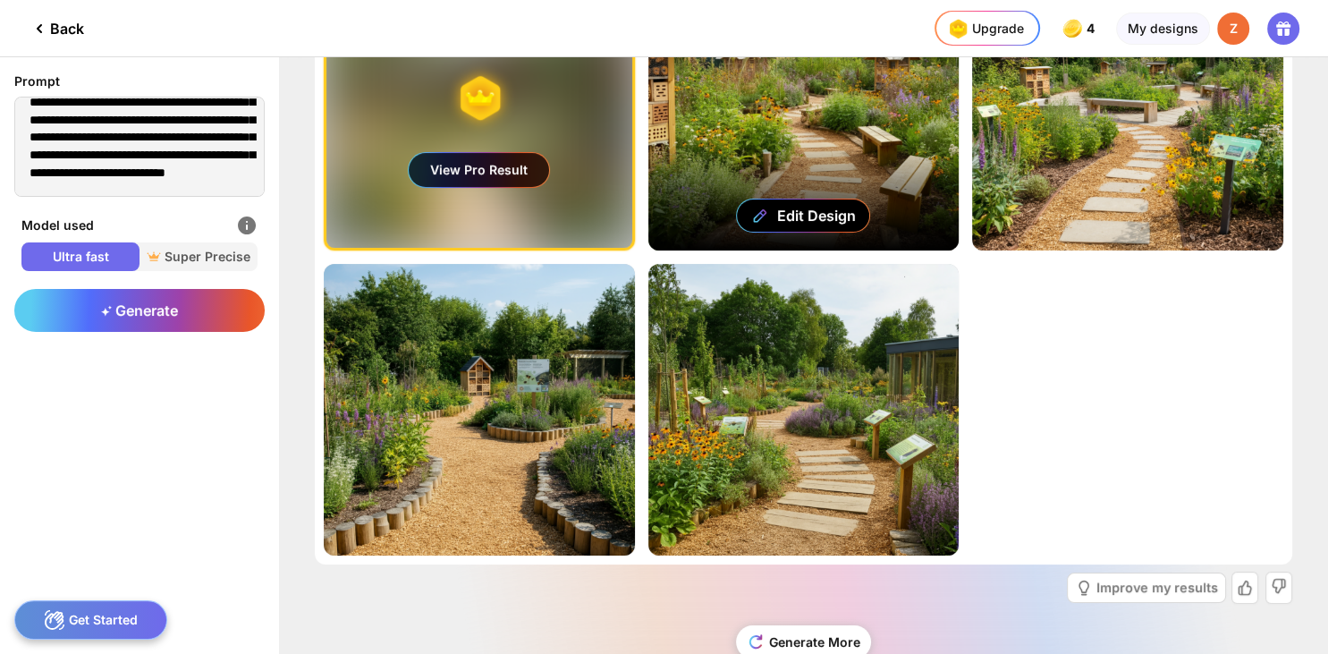
click at [875, 151] on div "Edit Design" at bounding box center [803, 105] width 311 height 292
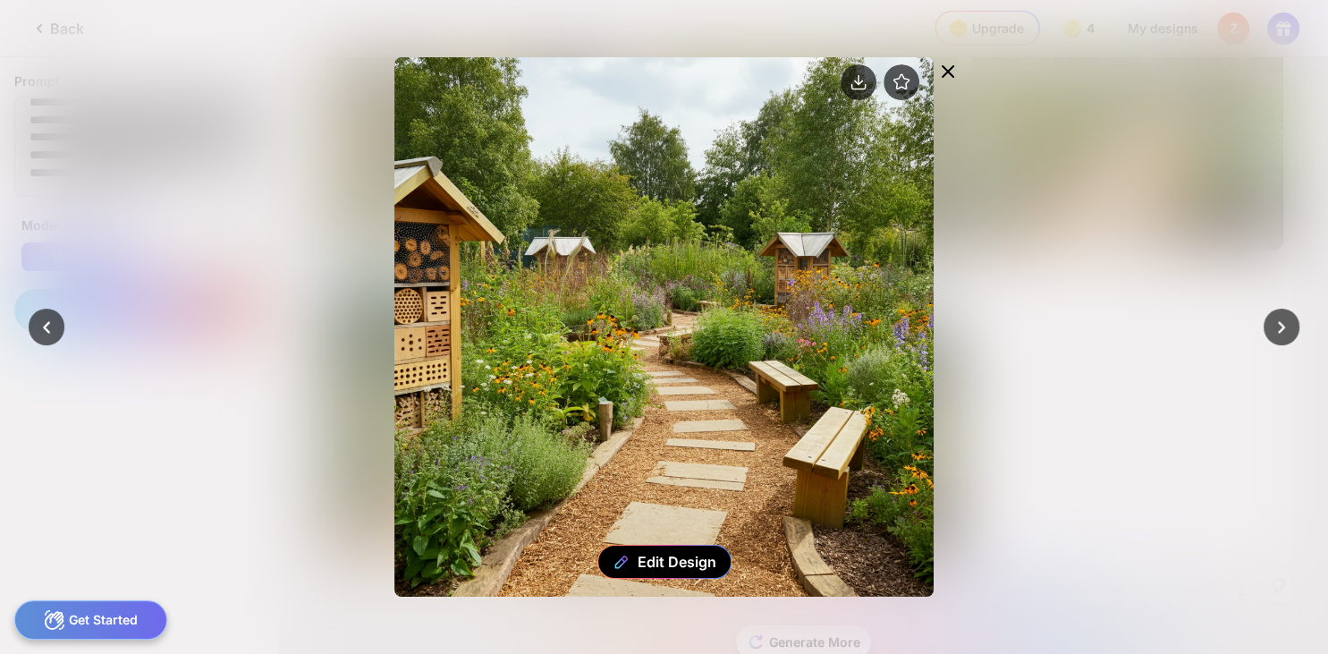
click at [946, 66] on icon at bounding box center [947, 71] width 21 height 21
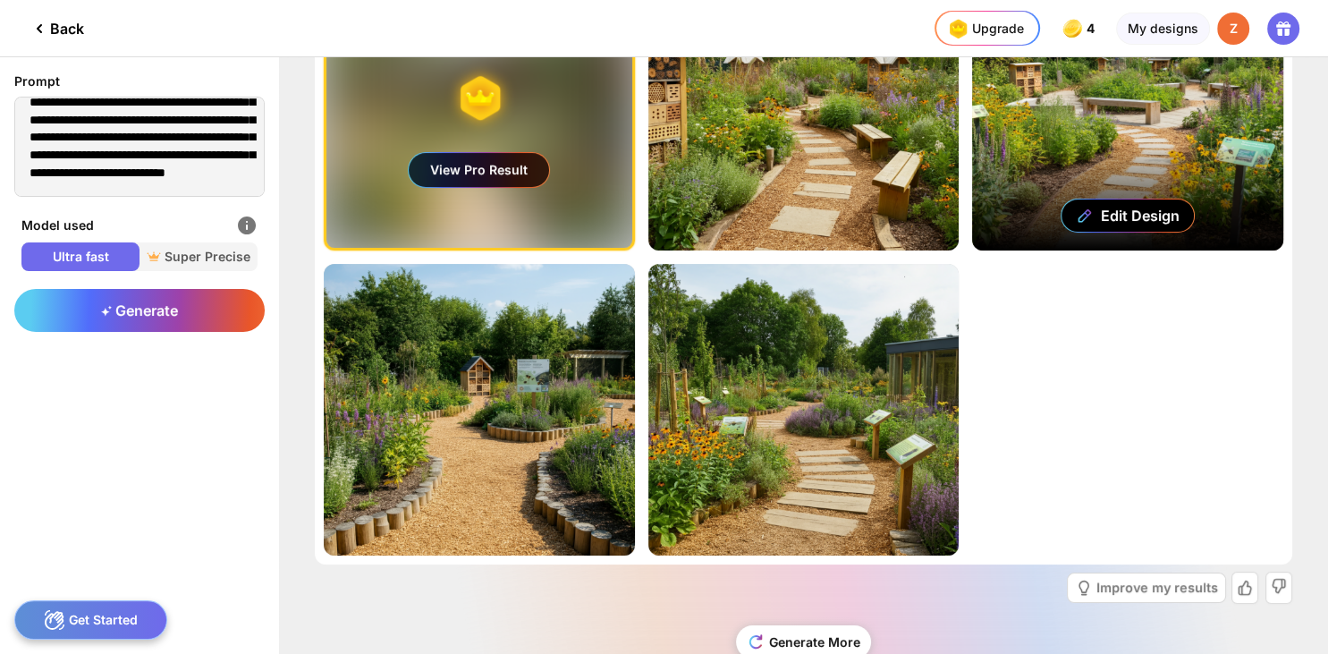
click at [1132, 141] on div "Edit Design" at bounding box center [1127, 105] width 311 height 292
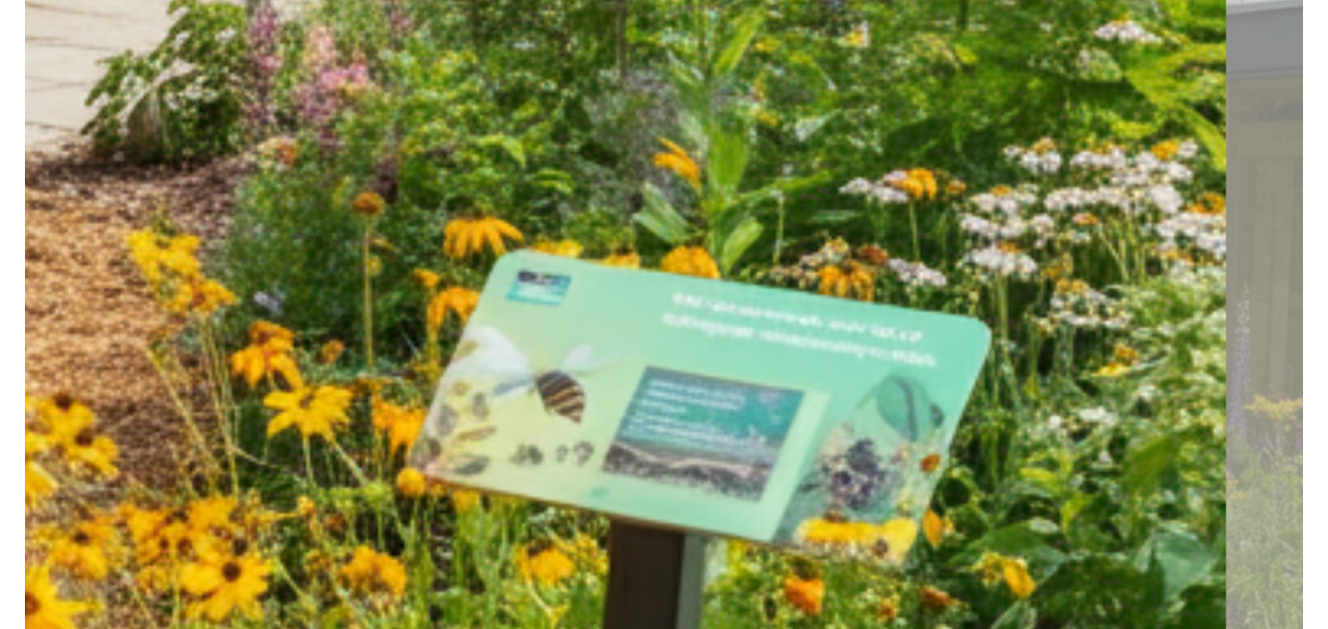
scroll to position [245, 0]
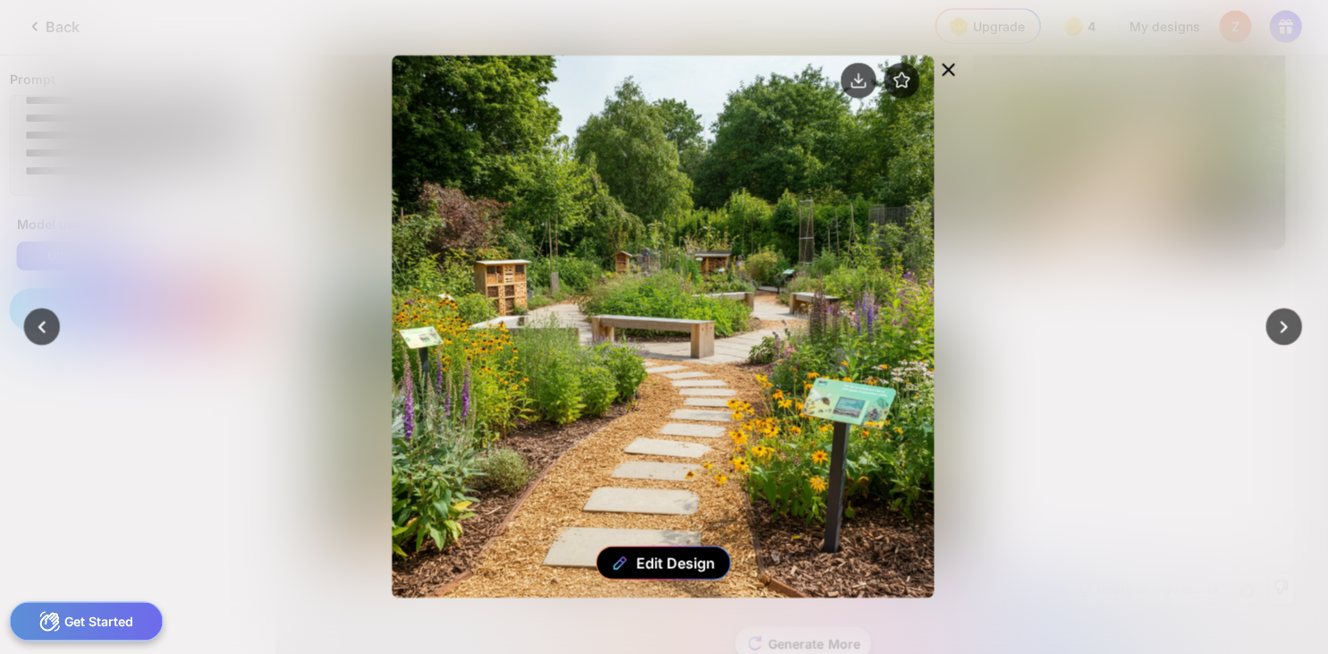
click at [949, 79] on icon at bounding box center [947, 71] width 21 height 21
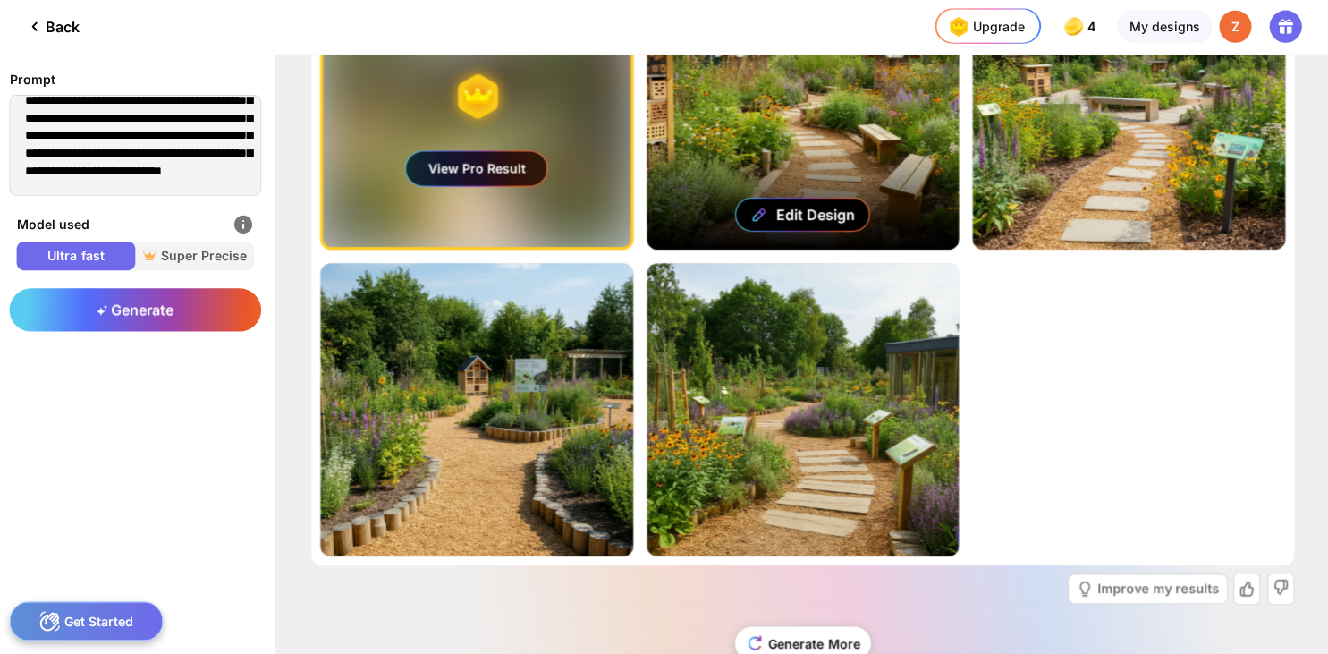
click at [904, 125] on div "Edit Design" at bounding box center [803, 105] width 311 height 292
